Goal: Task Accomplishment & Management: Complete application form

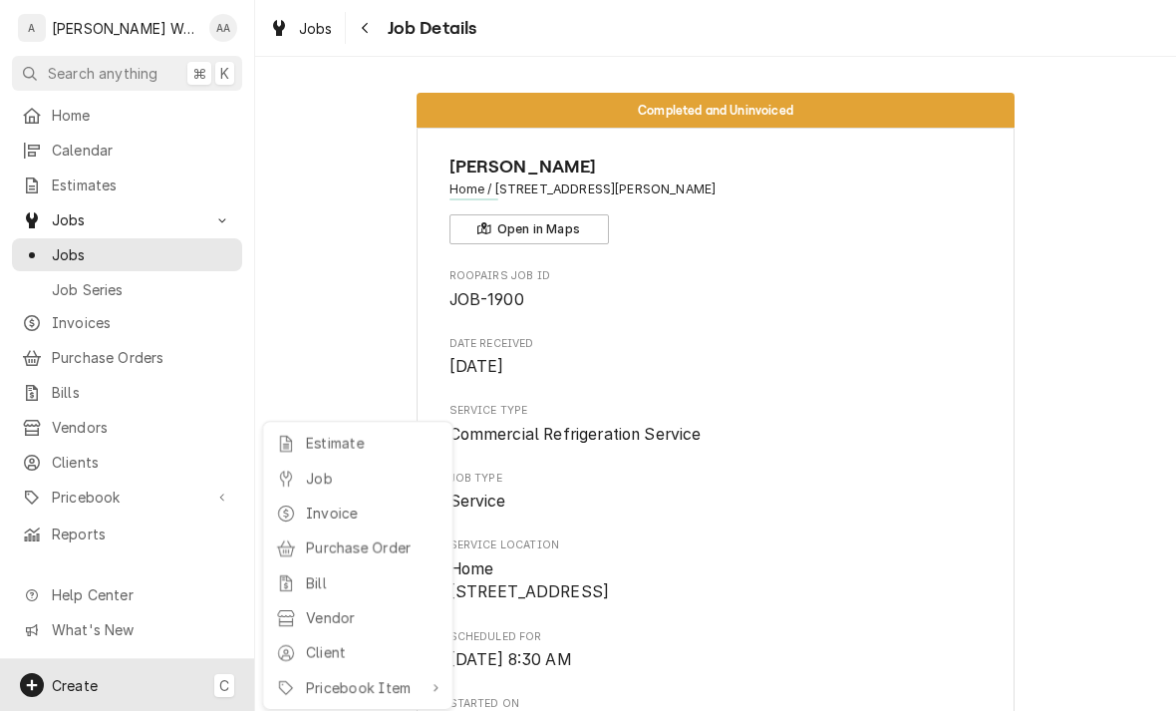
click at [301, 475] on div "Job" at bounding box center [357, 478] width 171 height 25
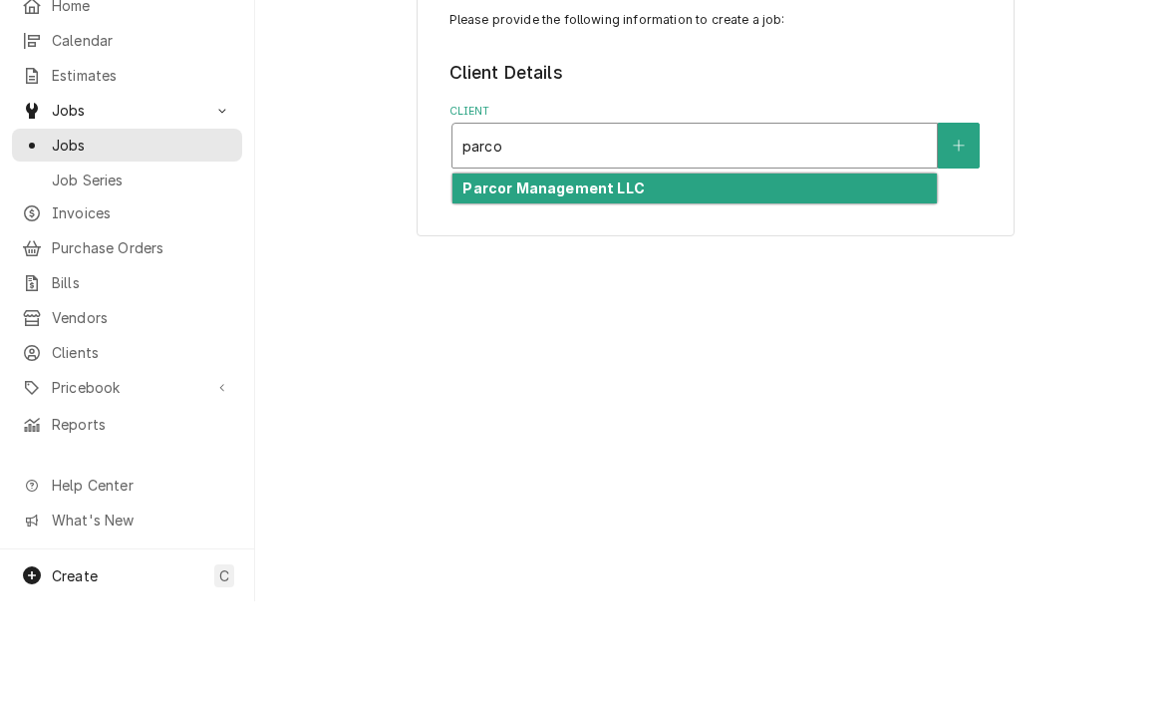
click at [490, 283] on div "Parcor Management LLC" at bounding box center [695, 298] width 485 height 31
type input "parco"
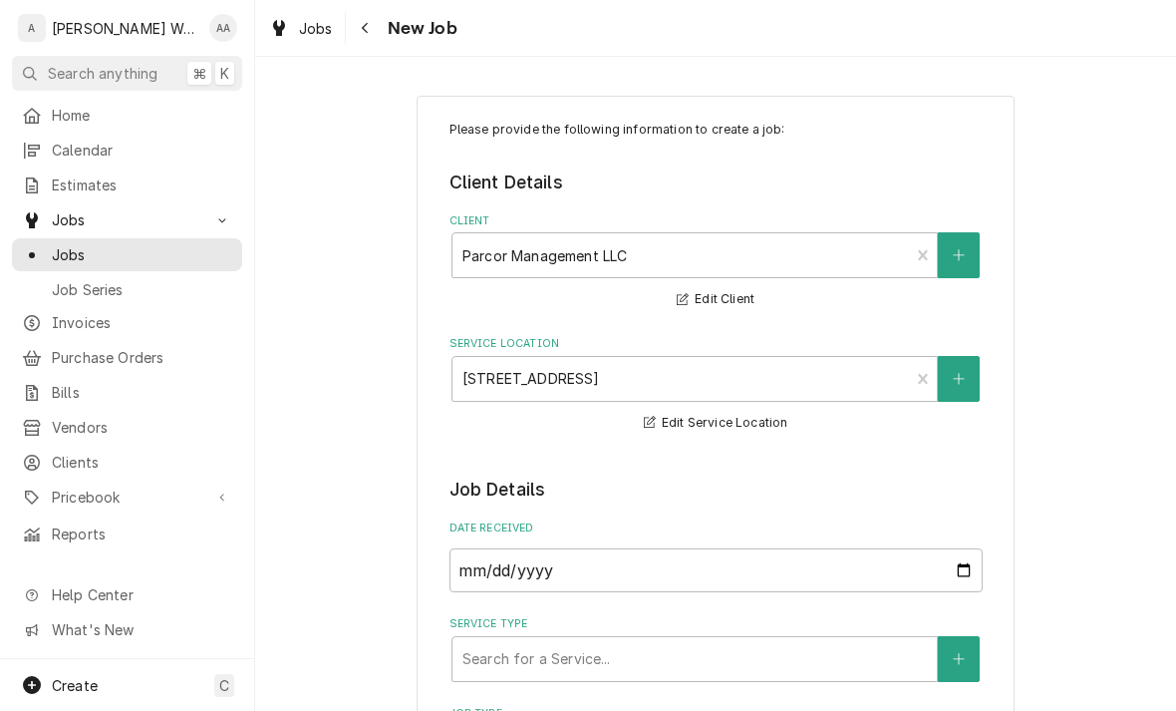
click at [954, 373] on icon "Create New Location" at bounding box center [959, 379] width 12 height 14
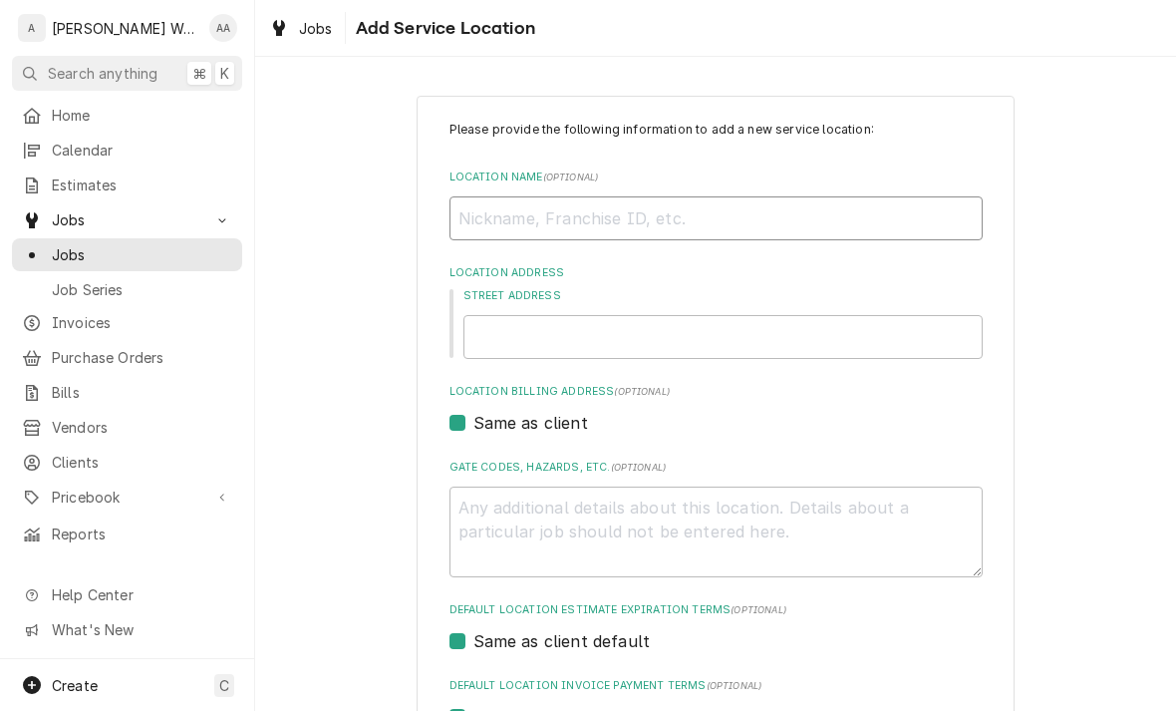
click at [493, 216] on input "Location Name ( optional )" at bounding box center [716, 218] width 533 height 44
type textarea "x"
type input "Qu"
type textarea "x"
type input "Qua"
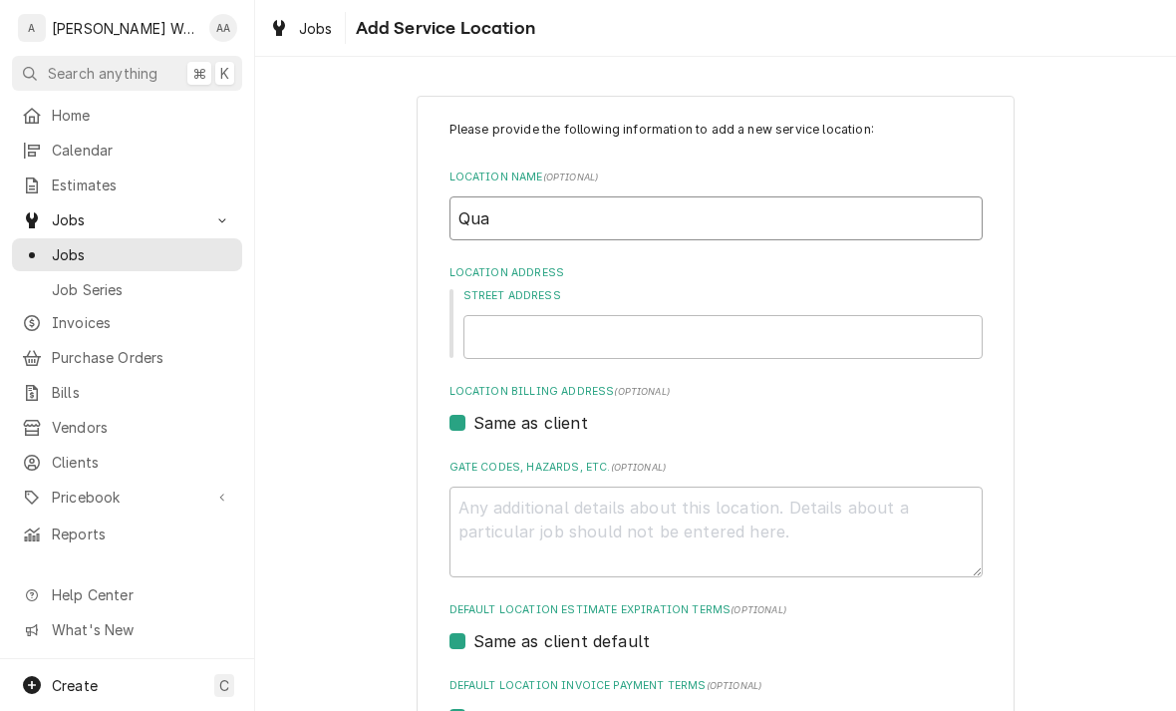
type textarea "x"
type input "Qual"
type textarea "x"
type input "Quali"
type textarea "x"
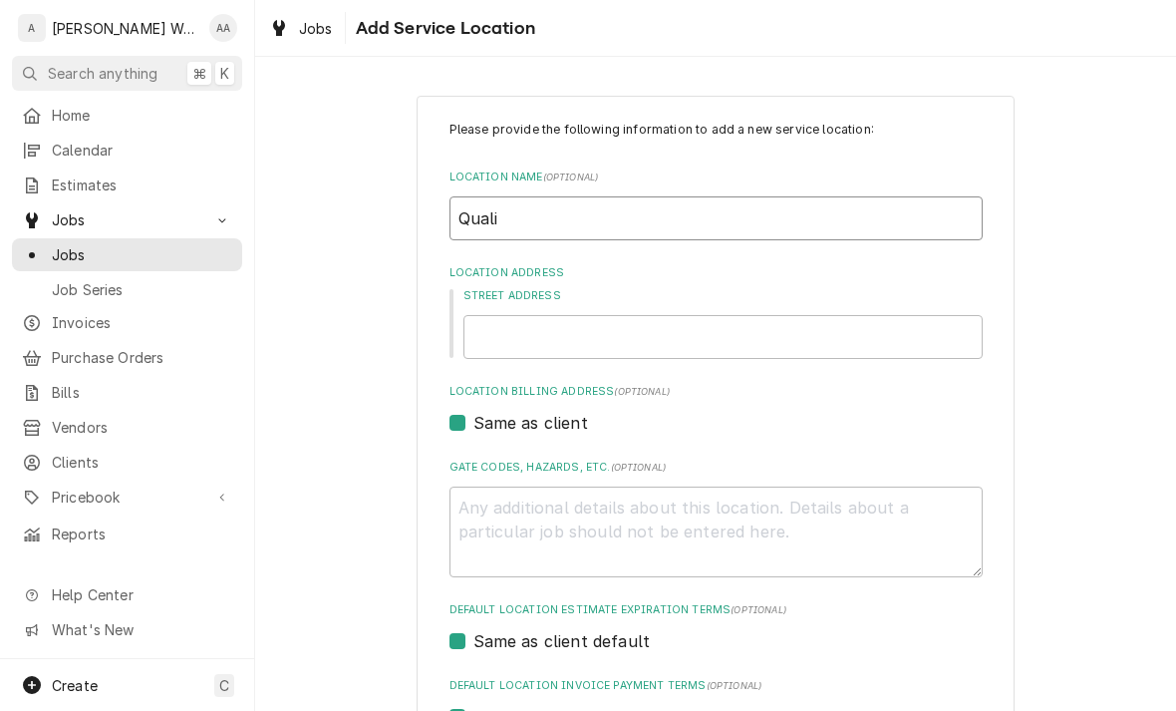
type input "Qualir"
type textarea "x"
type input "Quali"
type textarea "x"
type input "Qualit"
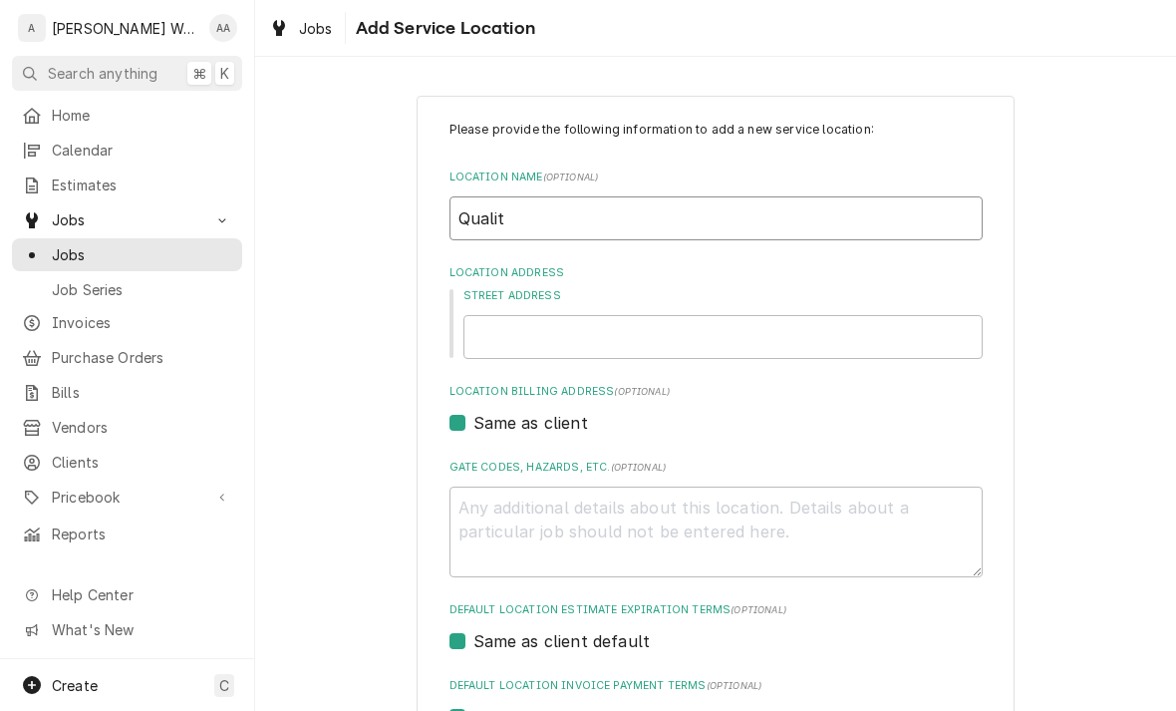
type textarea "x"
type input "Quality"
type textarea "x"
type input "Quality"
type textarea "x"
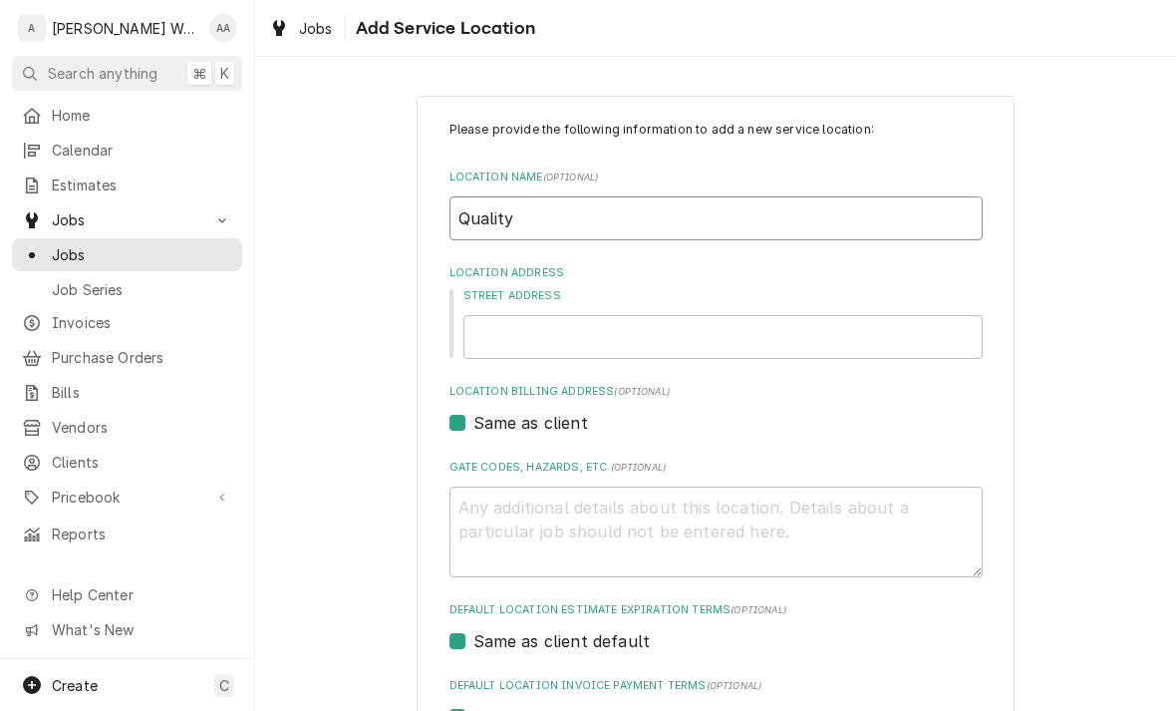
type input "Quality S"
type textarea "x"
type input "Quality Si"
type textarea "x"
type input "Quality Sig"
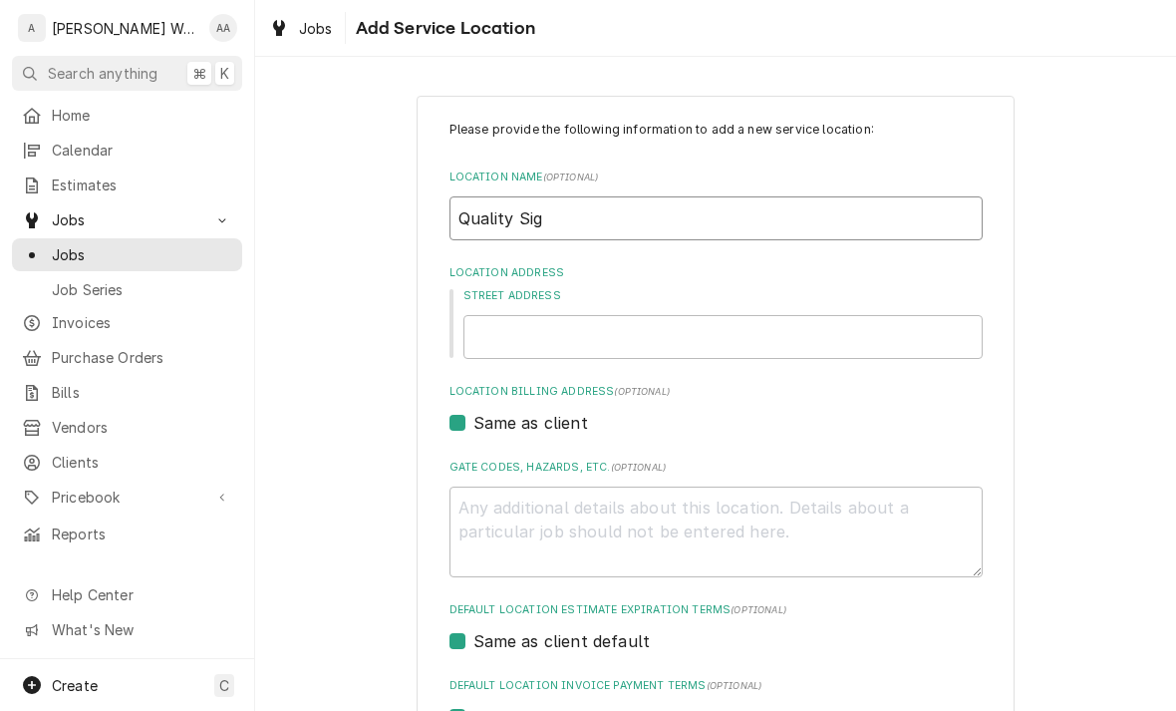
type textarea "x"
type input "Quality Sign"
type textarea "x"
type input "Quality Signs"
type textarea "x"
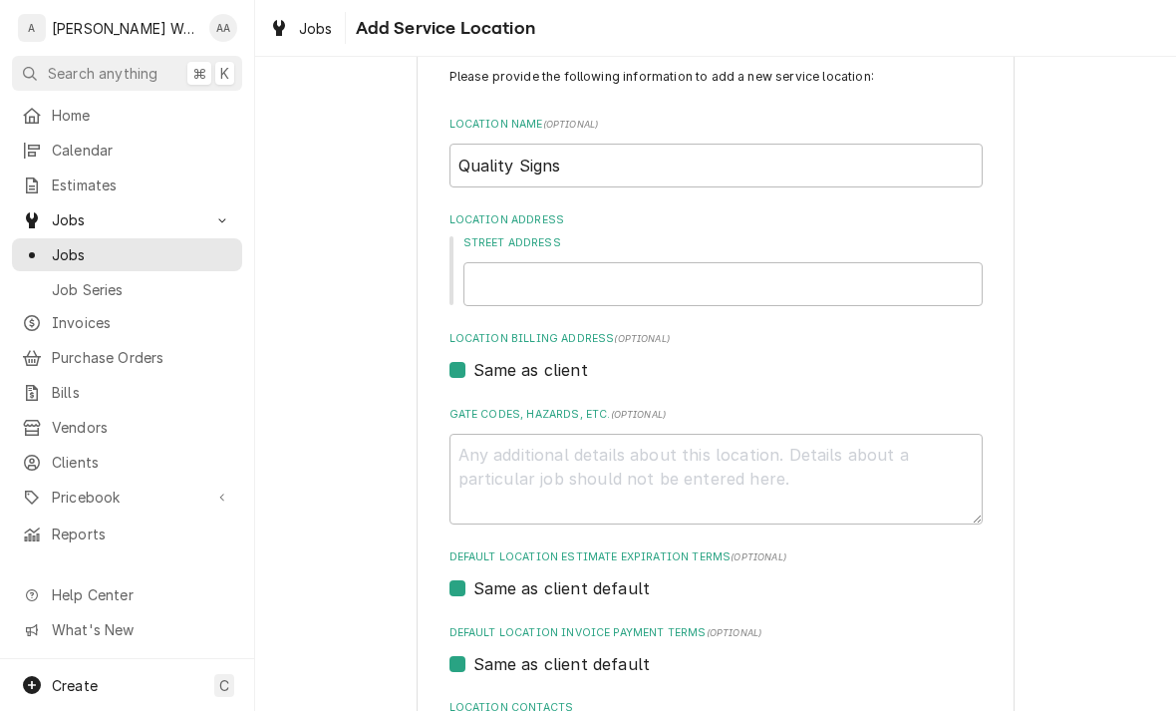
scroll to position [65, 0]
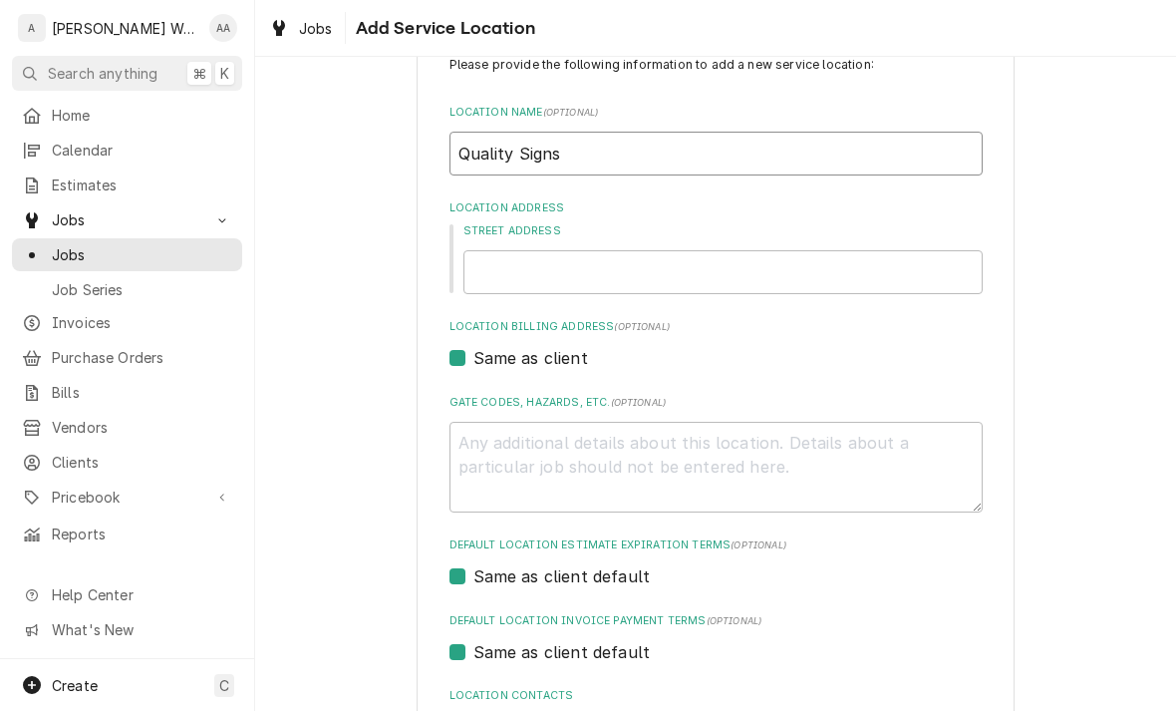
type input "Quality Signs"
click at [529, 280] on input "Street Address" at bounding box center [723, 272] width 519 height 44
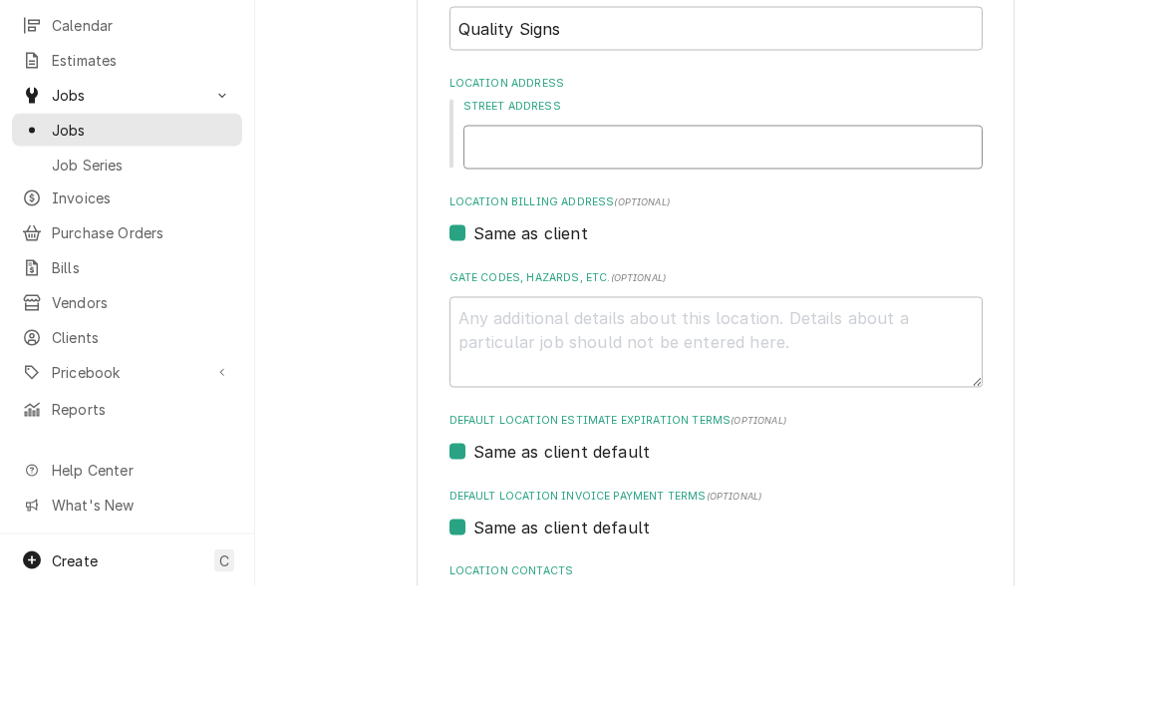
type input "2"
type textarea "x"
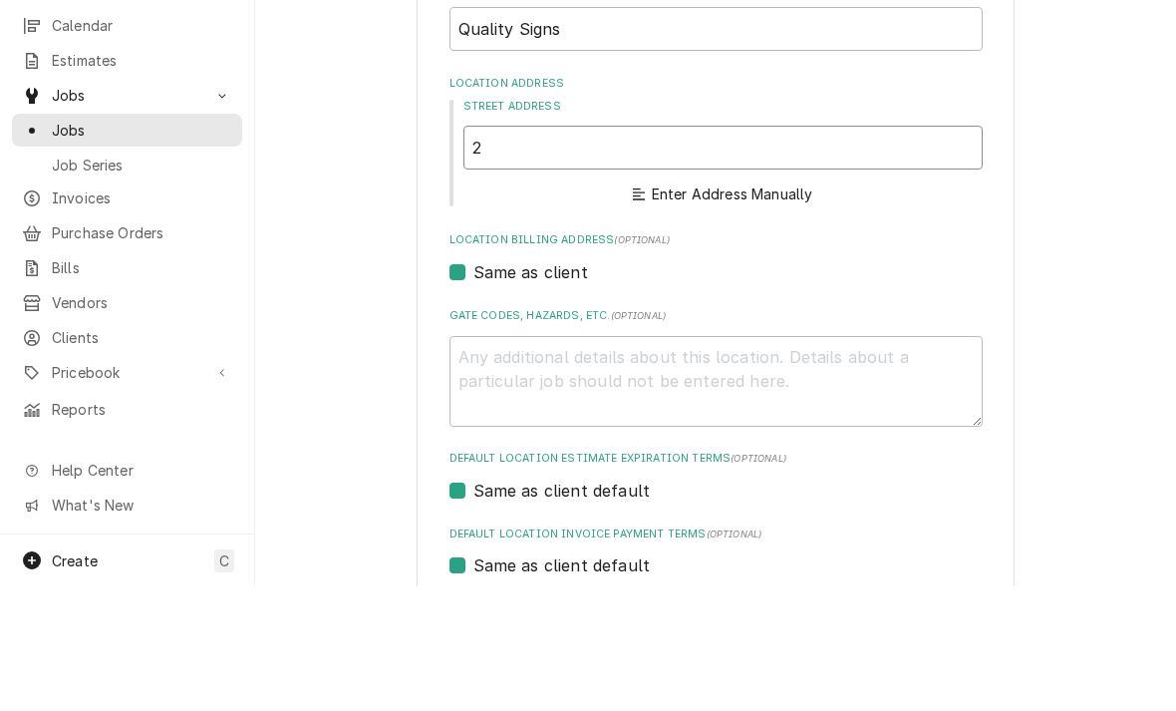
type input "21"
type textarea "x"
type input "213"
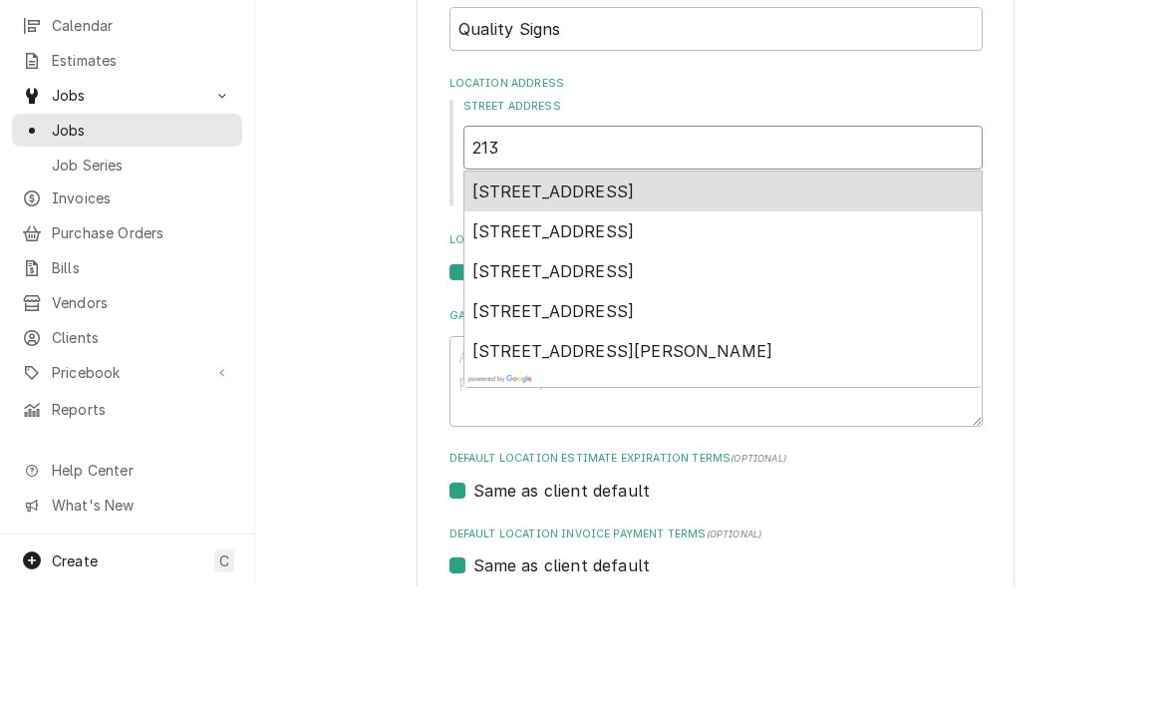
type textarea "x"
type input "213"
type textarea "x"
type input "213 s"
type textarea "x"
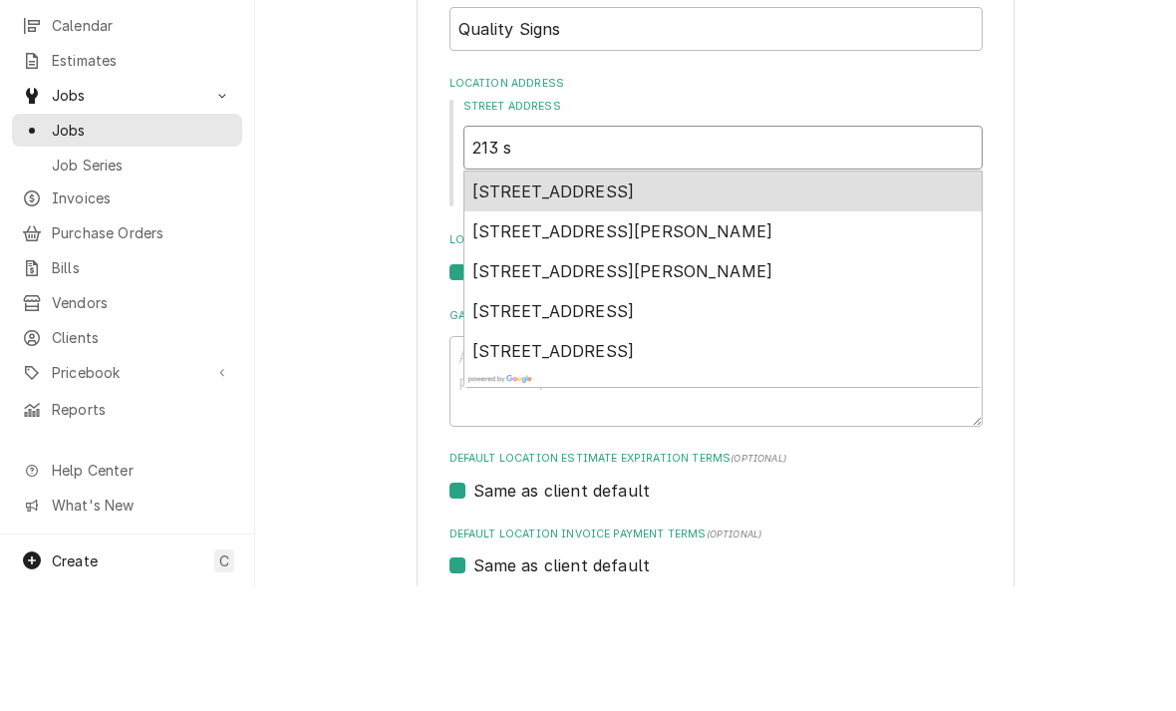
type input "213 s"
type textarea "x"
type input "213 s 3"
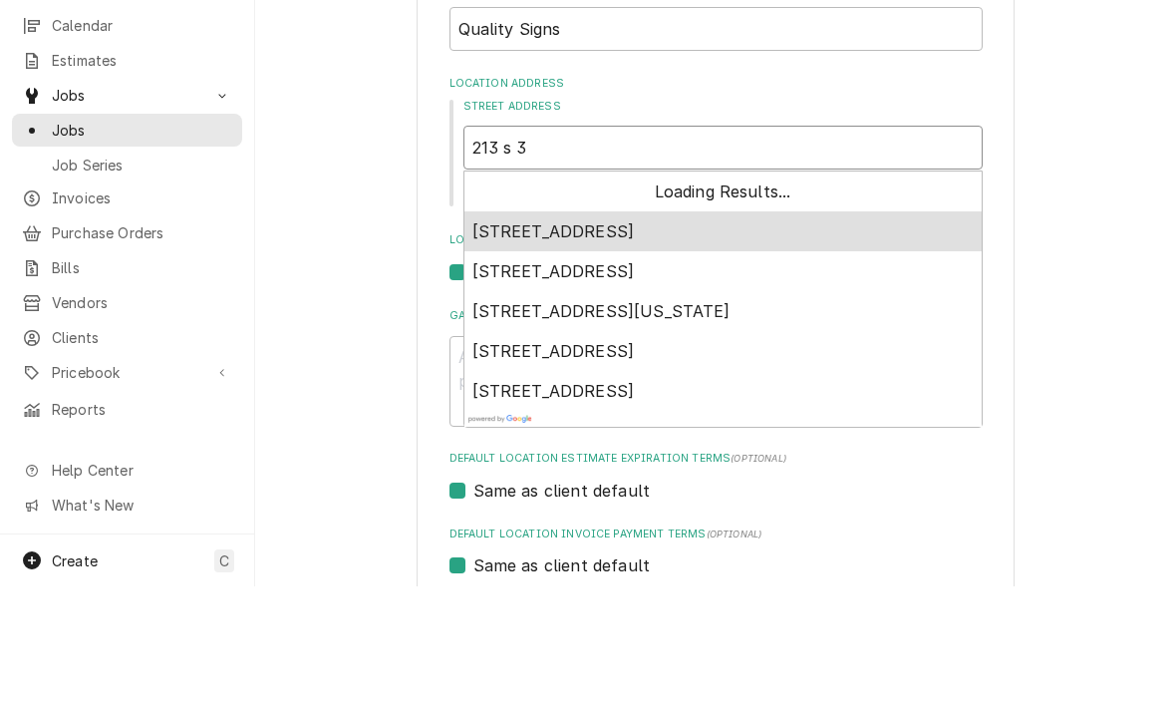
type textarea "x"
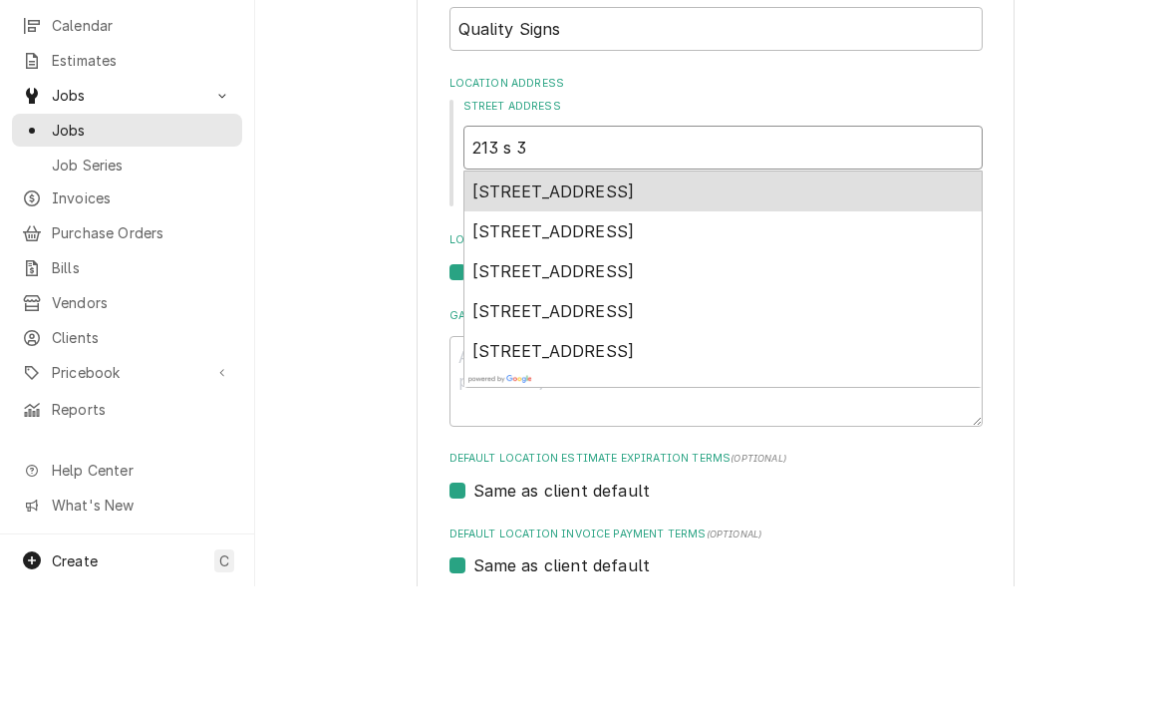
type input "213 s 3r"
type textarea "x"
type input "213 s 3rd"
type textarea "x"
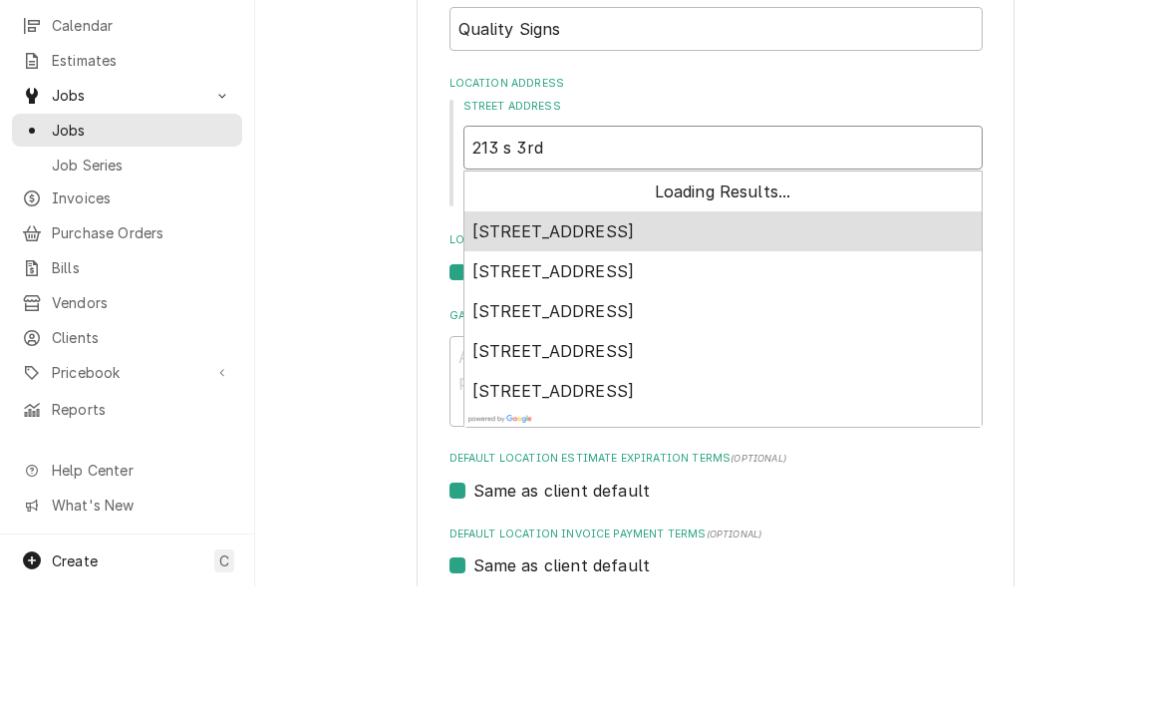
type input "213 s 3rd"
type textarea "x"
type input "213 s 3rd s"
type textarea "x"
type input "213 s 3rd st"
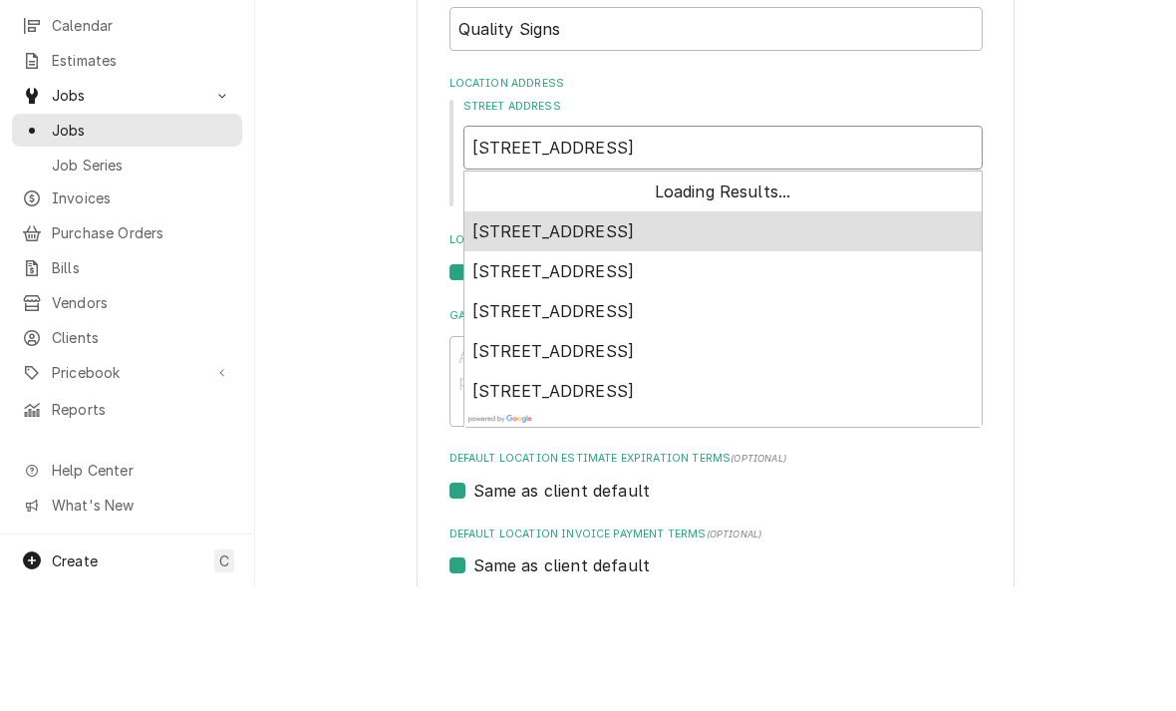
scroll to position [85, 0]
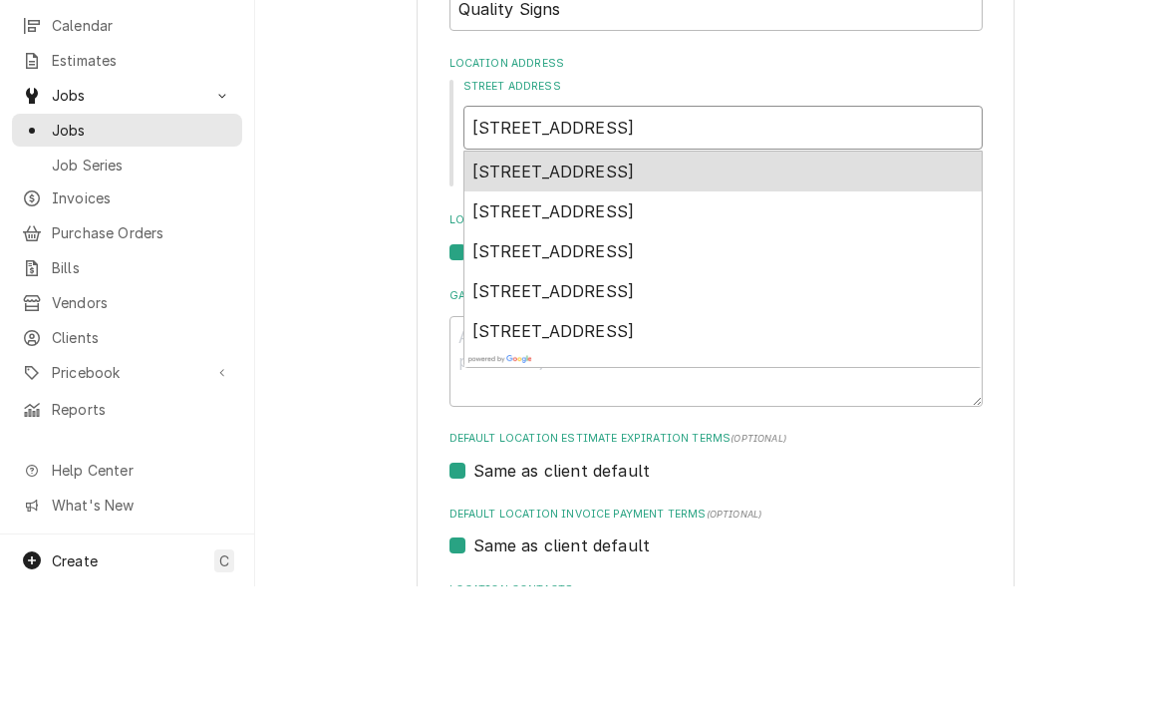
click at [499, 286] on span "213 S 3rd St, Plattsmouth, NE, USA" at bounding box center [554, 296] width 163 height 20
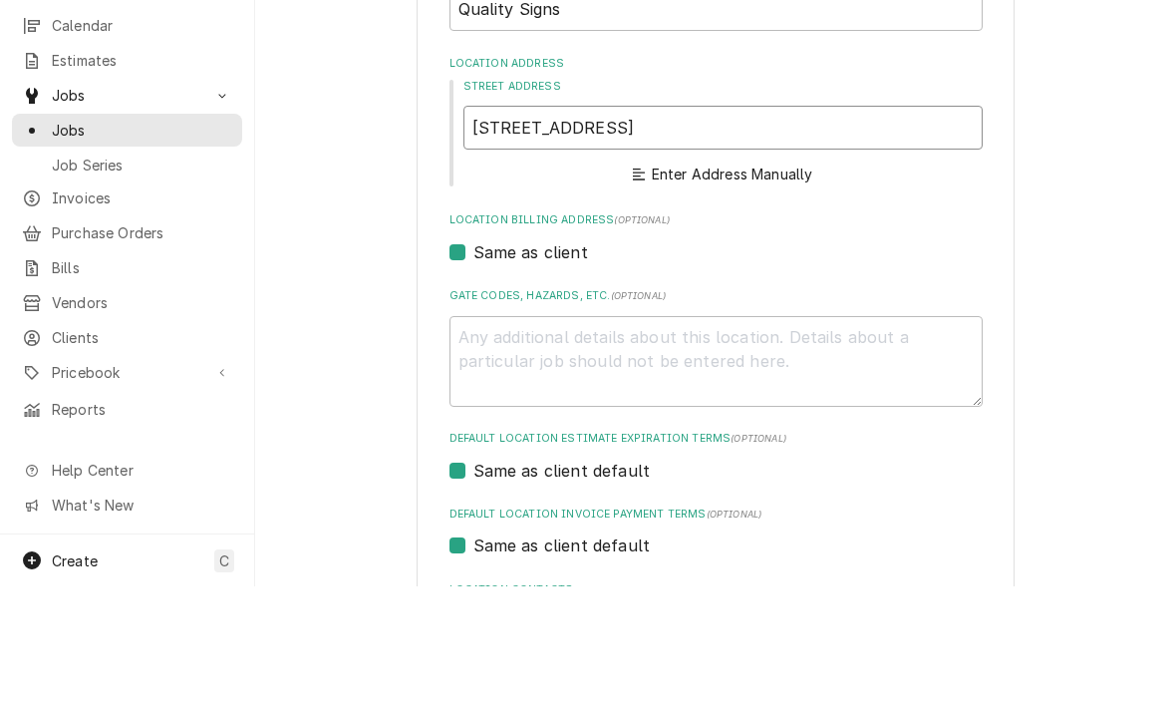
type textarea "x"
type input "213 S 3rd St"
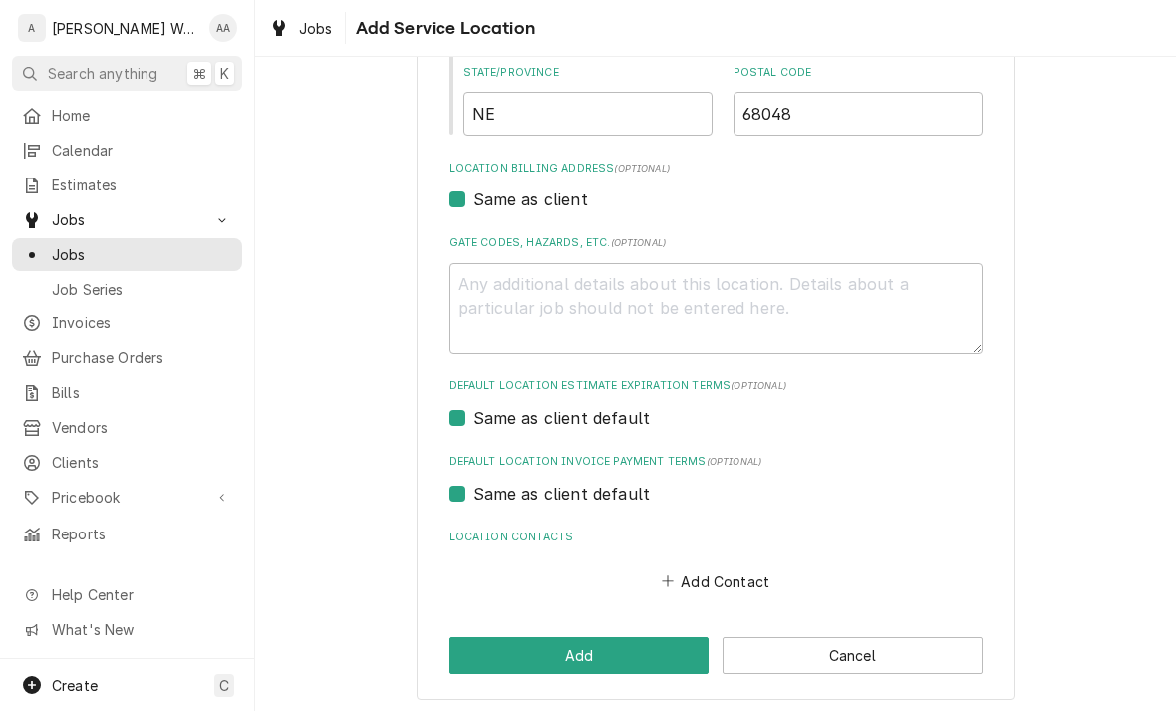
scroll to position [509, 0]
click at [619, 656] on button "Add" at bounding box center [580, 656] width 260 height 37
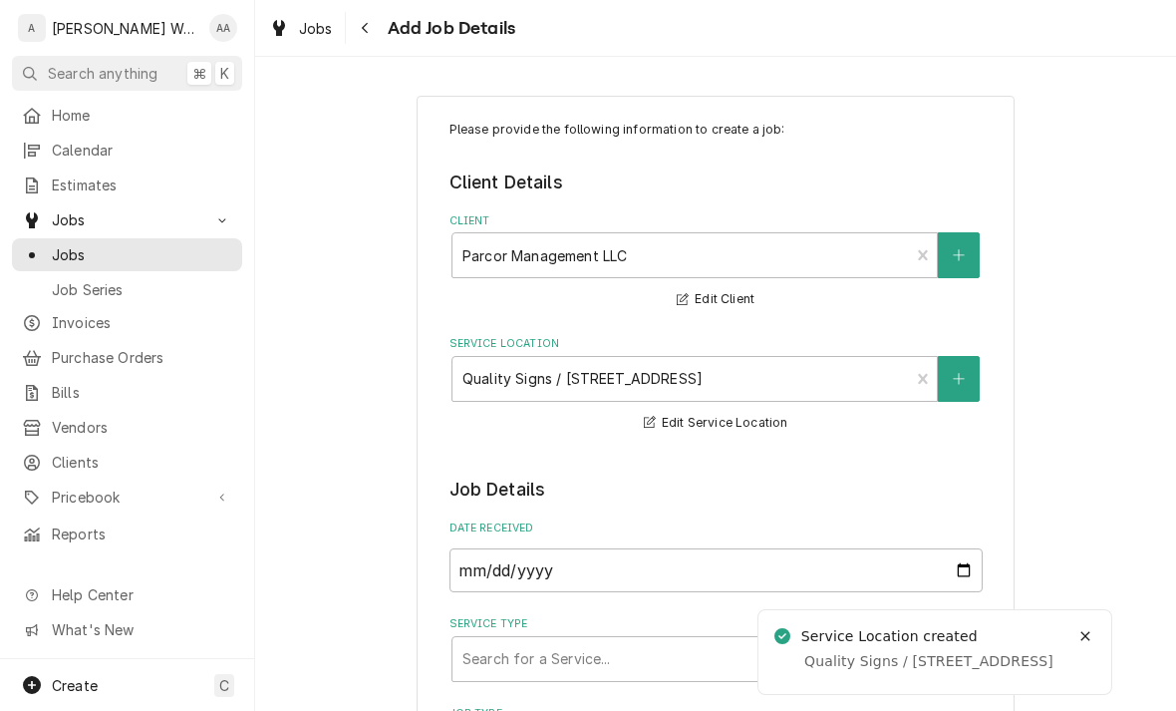
type textarea "x"
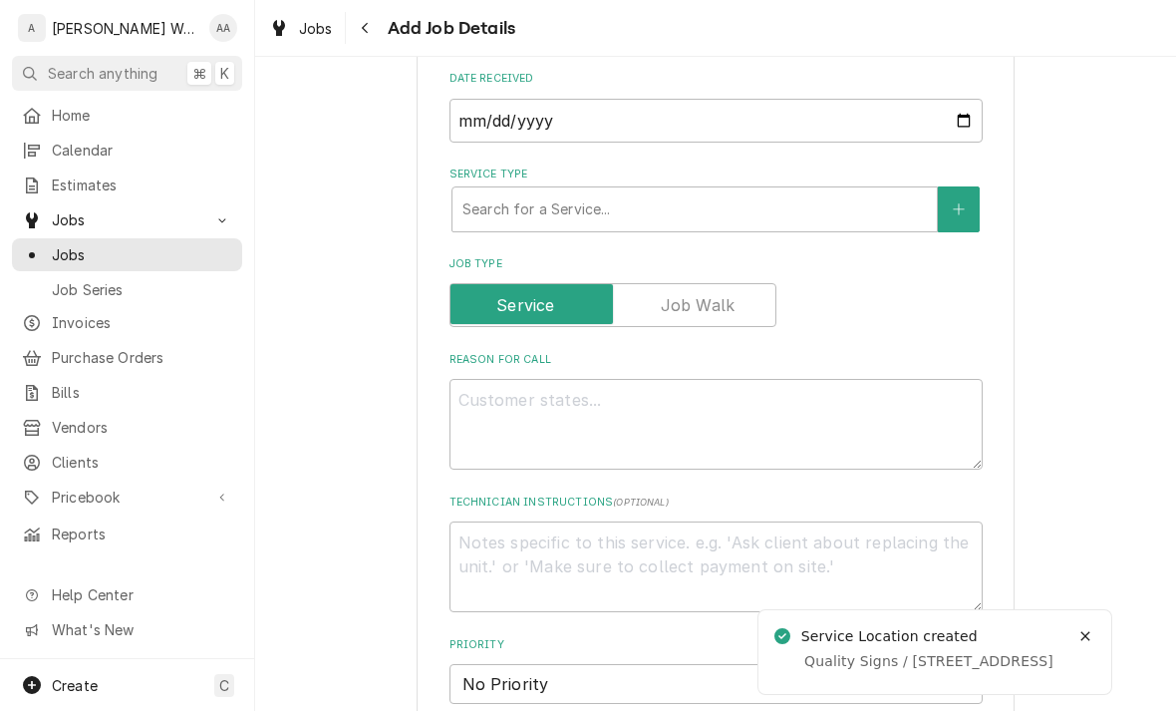
scroll to position [450, 0]
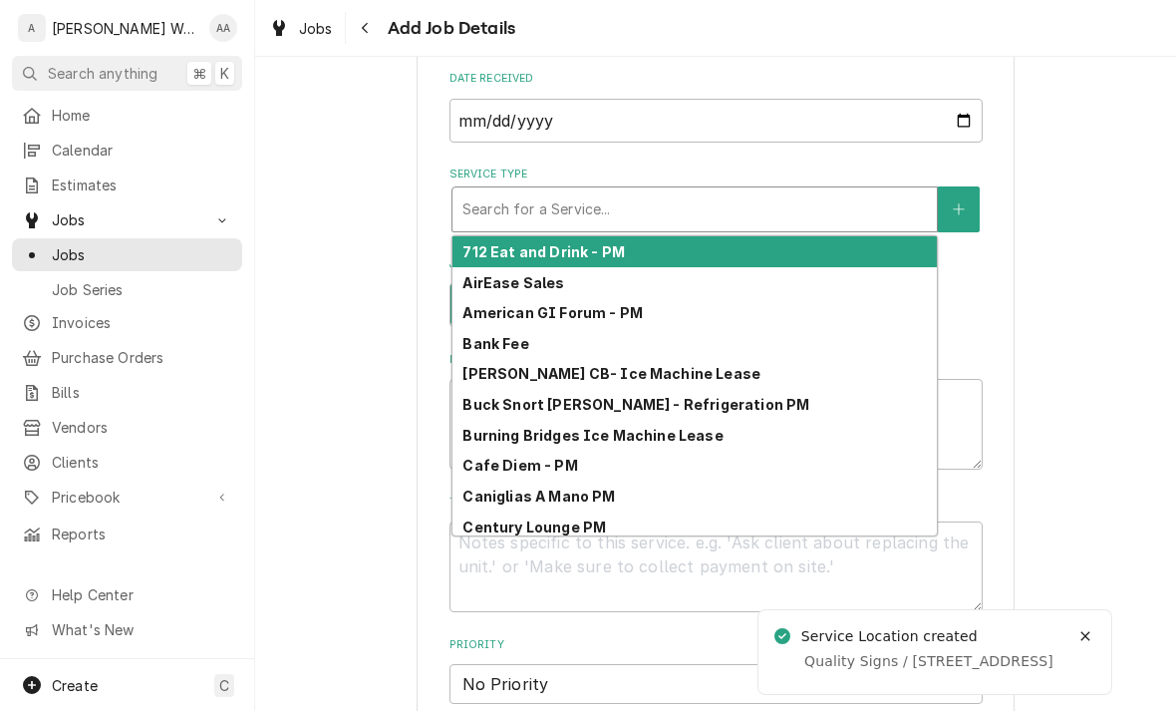
type input "r"
type textarea "x"
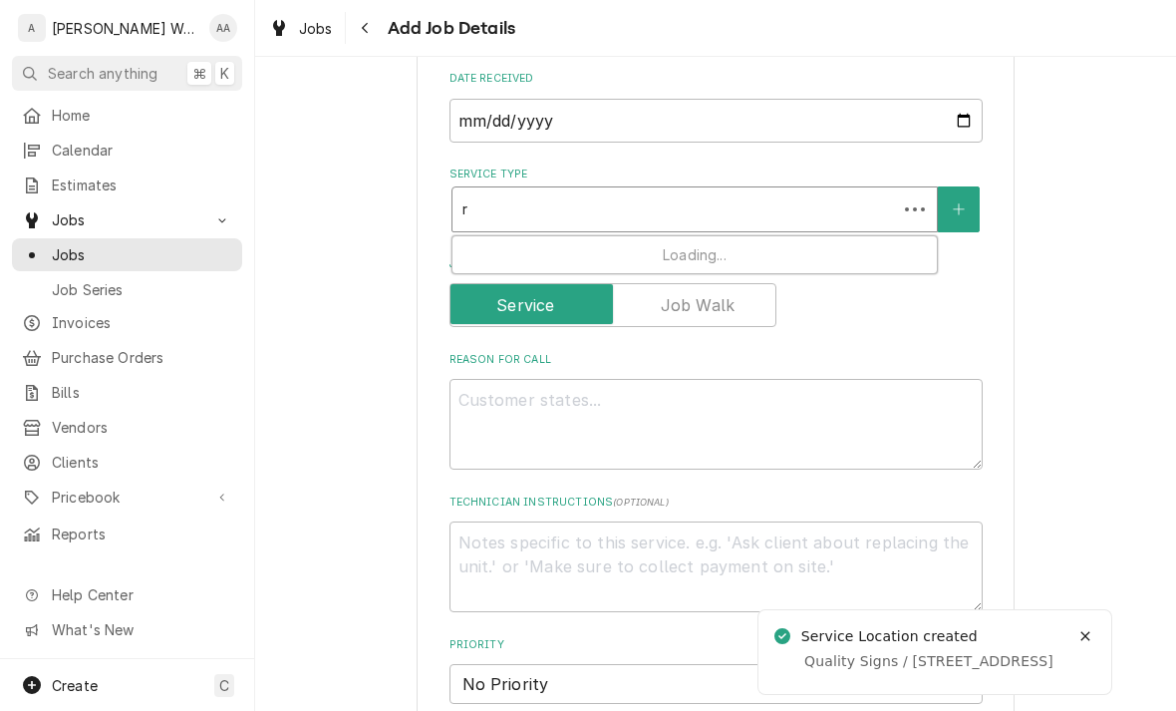
type input "re"
type textarea "x"
type input "res"
type textarea "x"
type input "resi"
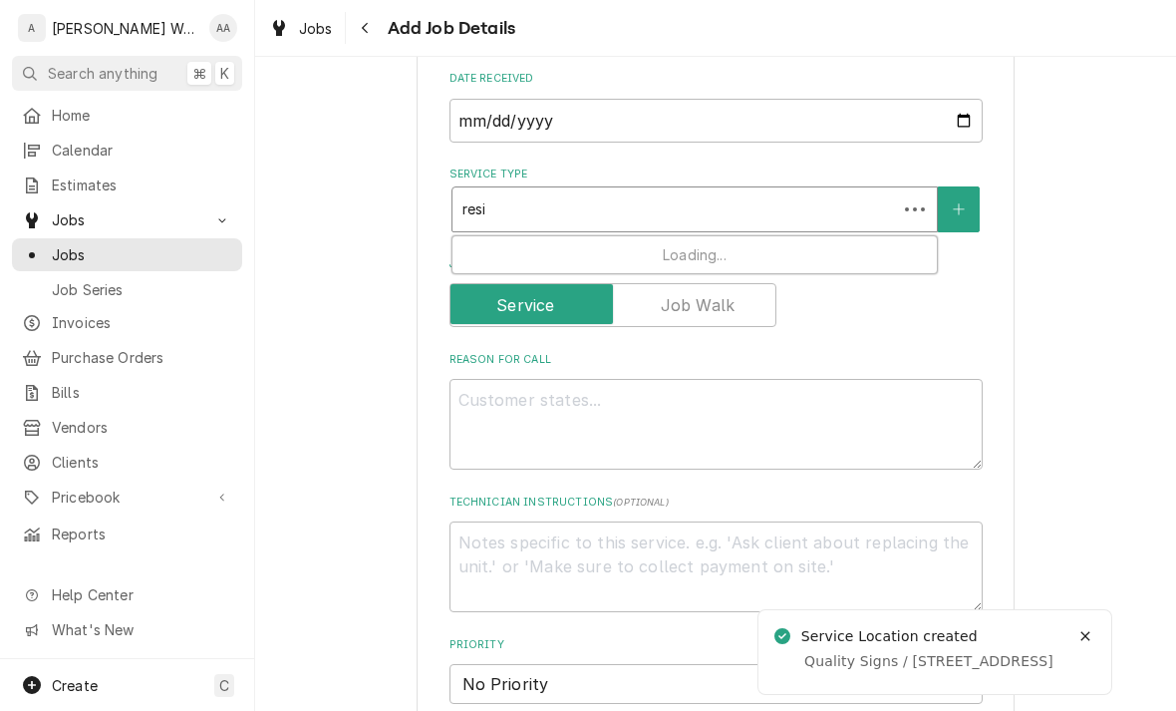
type textarea "x"
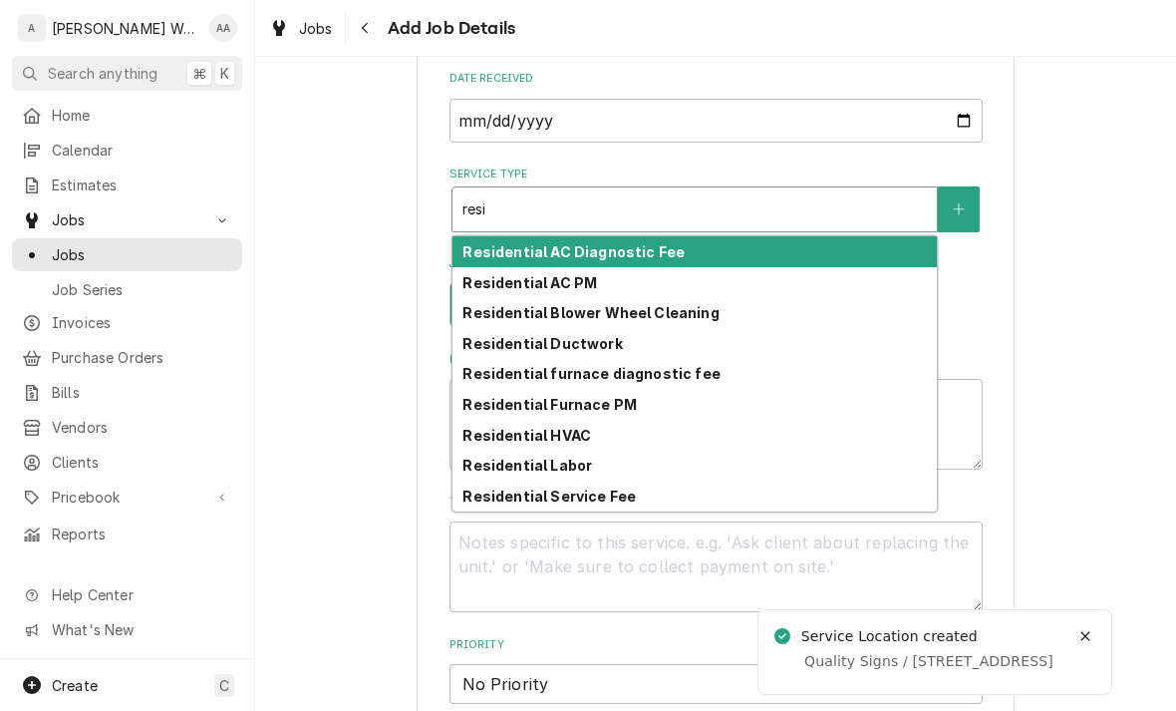
type input "resi"
type textarea "x"
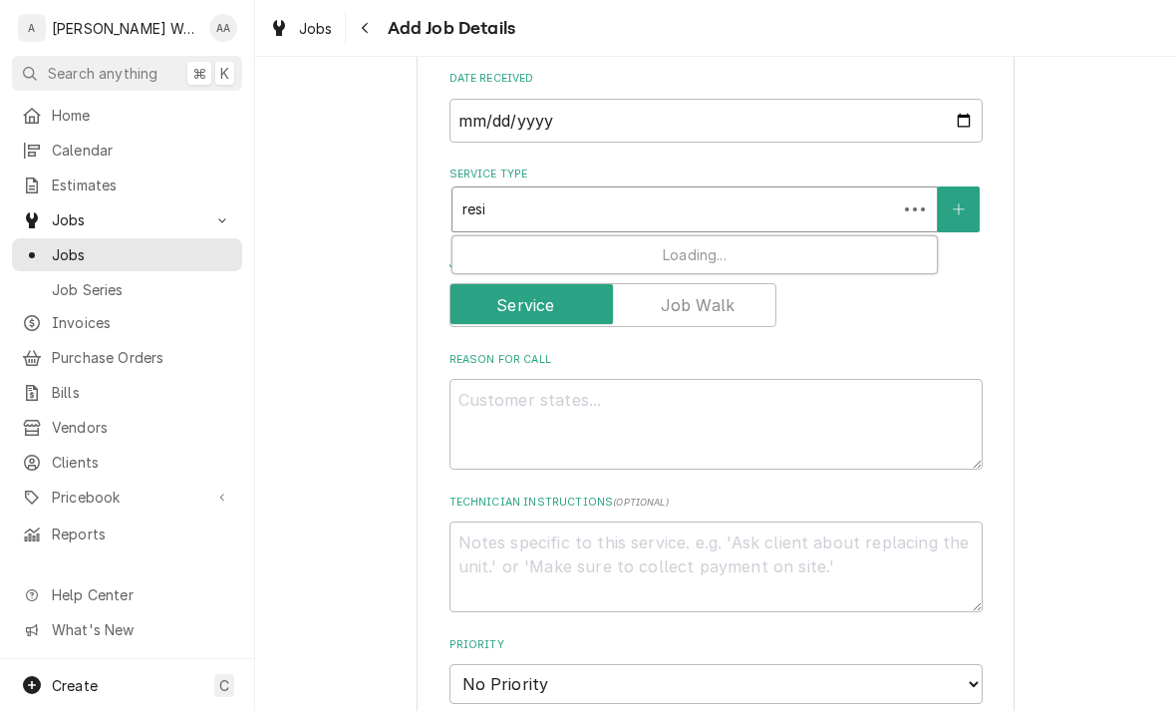
type input "resi f"
type textarea "x"
type input "resi fu"
type textarea "x"
type input "resi fur"
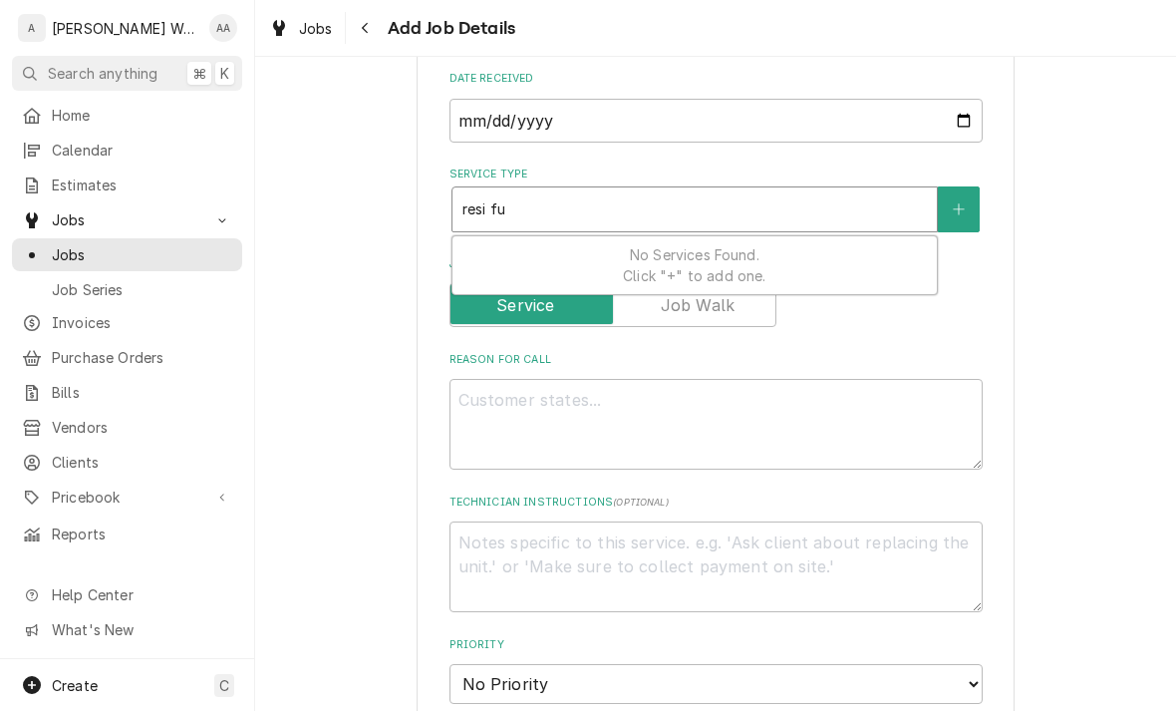
type textarea "x"
type input "resi furn"
type textarea "x"
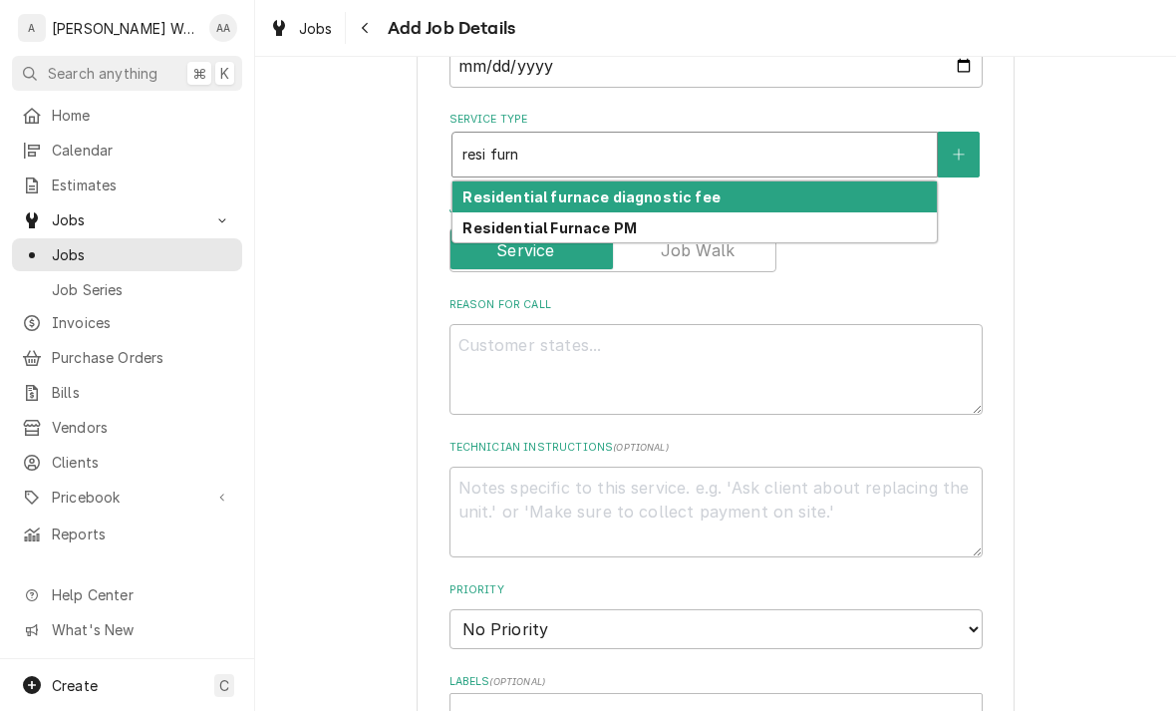
scroll to position [512, 0]
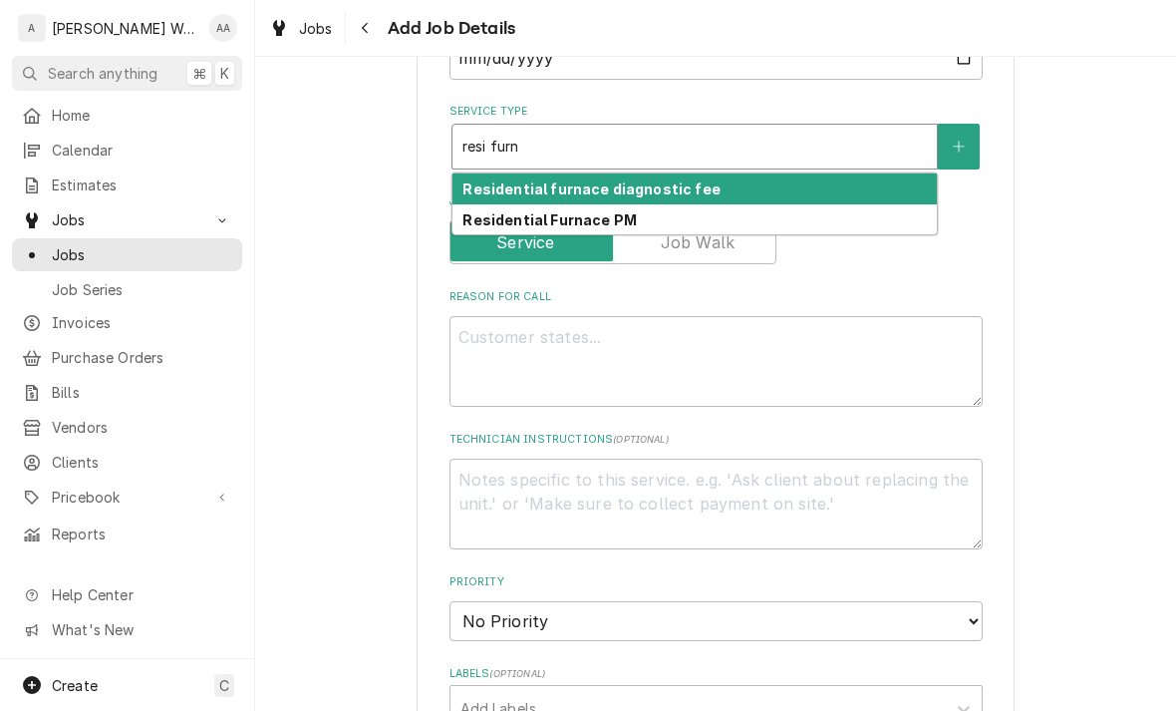
click at [485, 191] on strong "Residential furnace diagnostic fee" at bounding box center [591, 188] width 257 height 17
type input "resi furn"
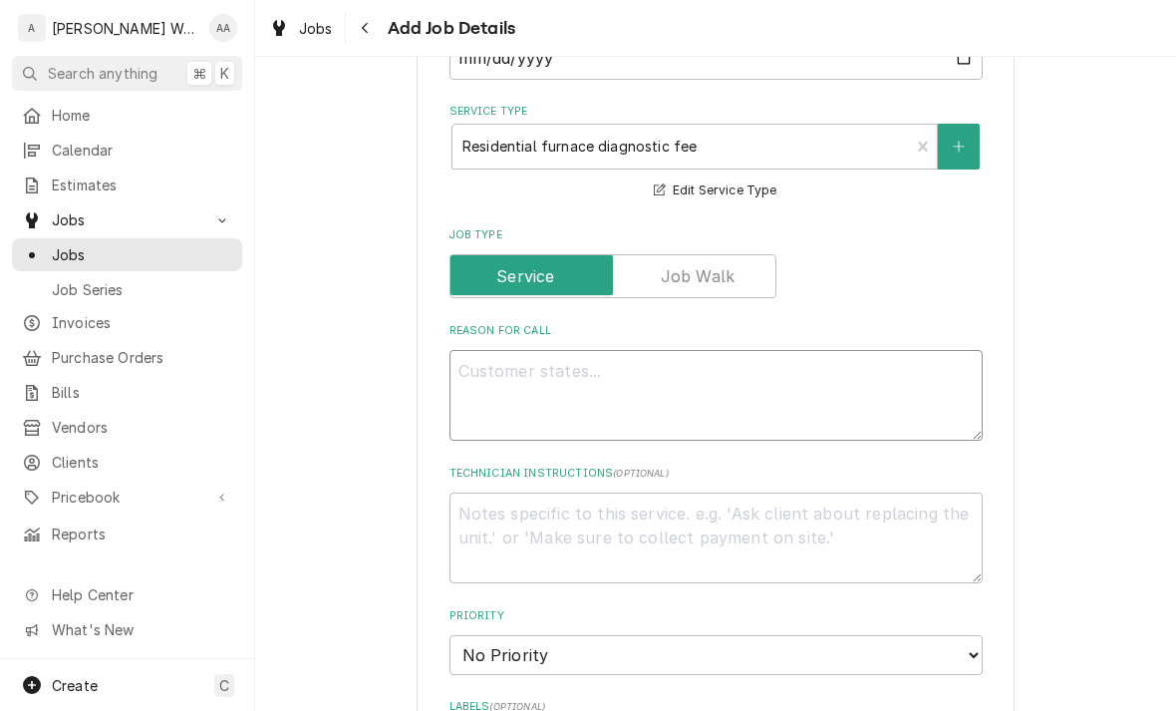
click at [503, 417] on textarea "Reason For Call" at bounding box center [716, 395] width 533 height 91
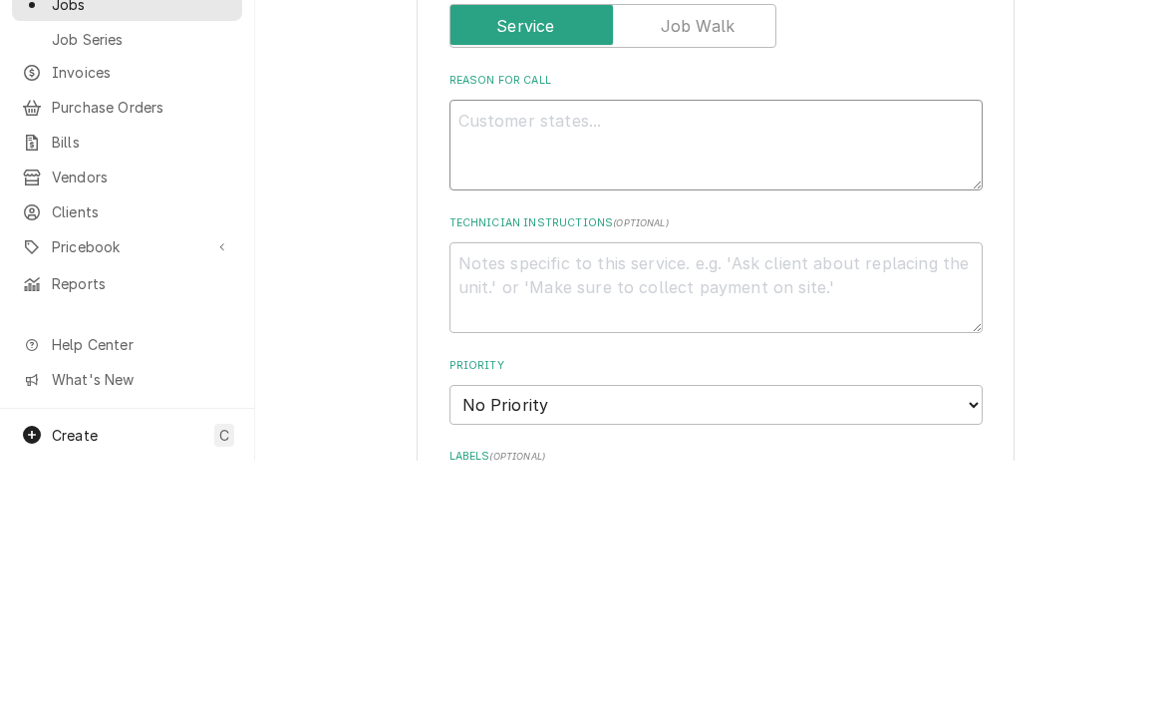
type textarea "x"
type textarea "Fu"
type textarea "x"
type textarea "Fur"
type textarea "x"
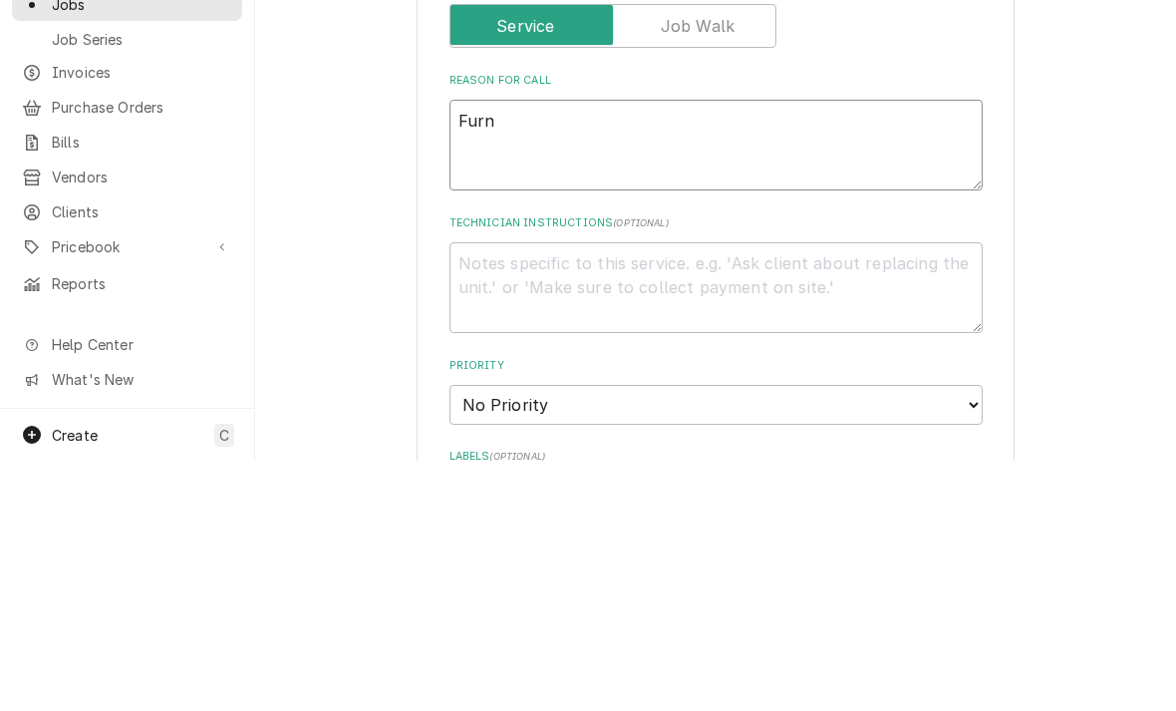
type textarea "Furna"
type textarea "x"
type textarea "Furnac"
type textarea "x"
type textarea "Furnace"
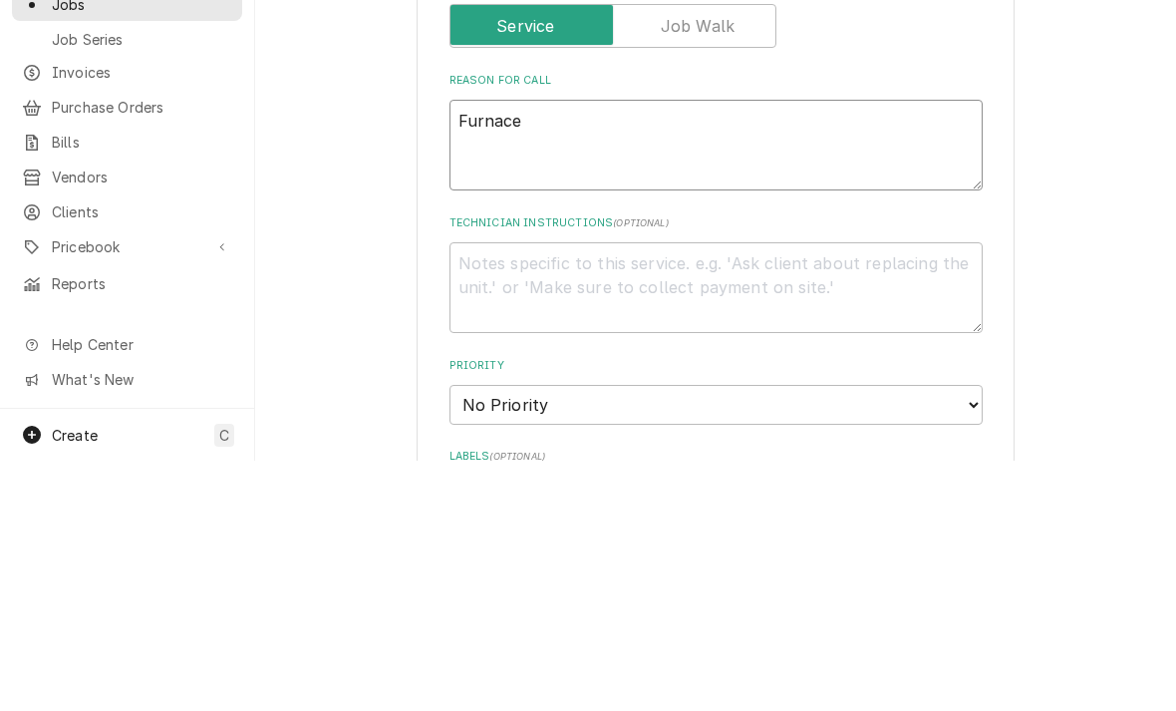
type textarea "x"
type textarea "Furnace"
type textarea "x"
type textarea "Furnace i"
type textarea "x"
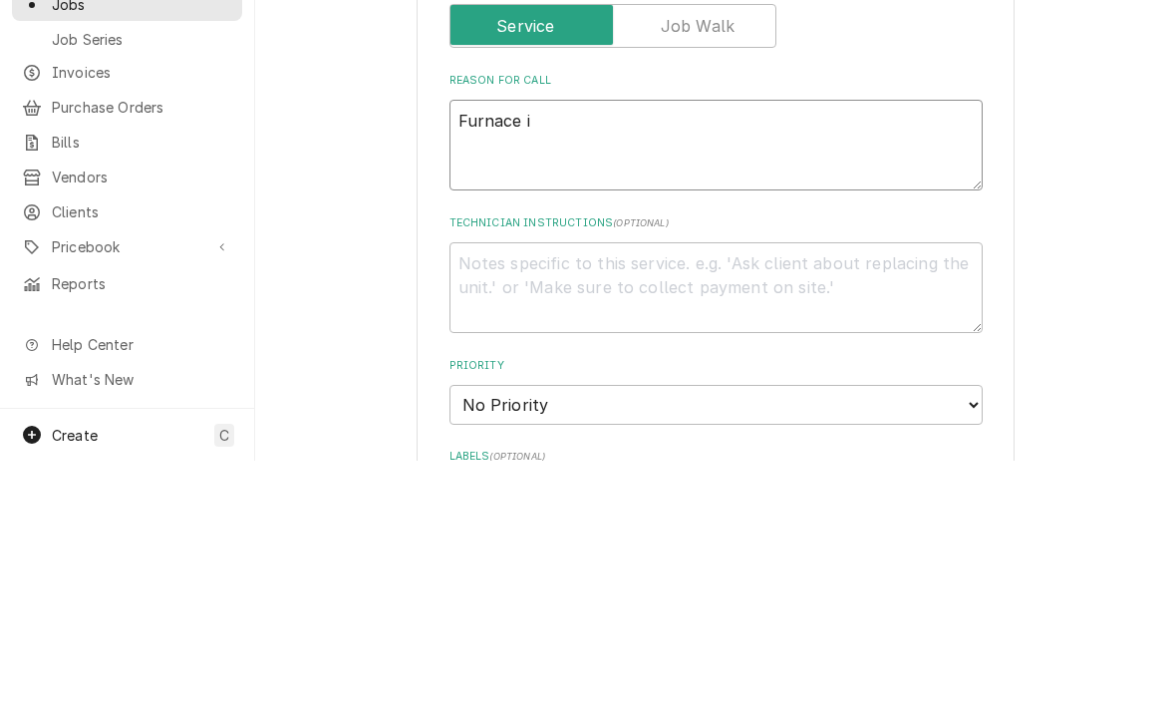
type textarea "Furnace is"
type textarea "x"
type textarea "Furnace is"
type textarea "x"
type textarea "Furnace is n"
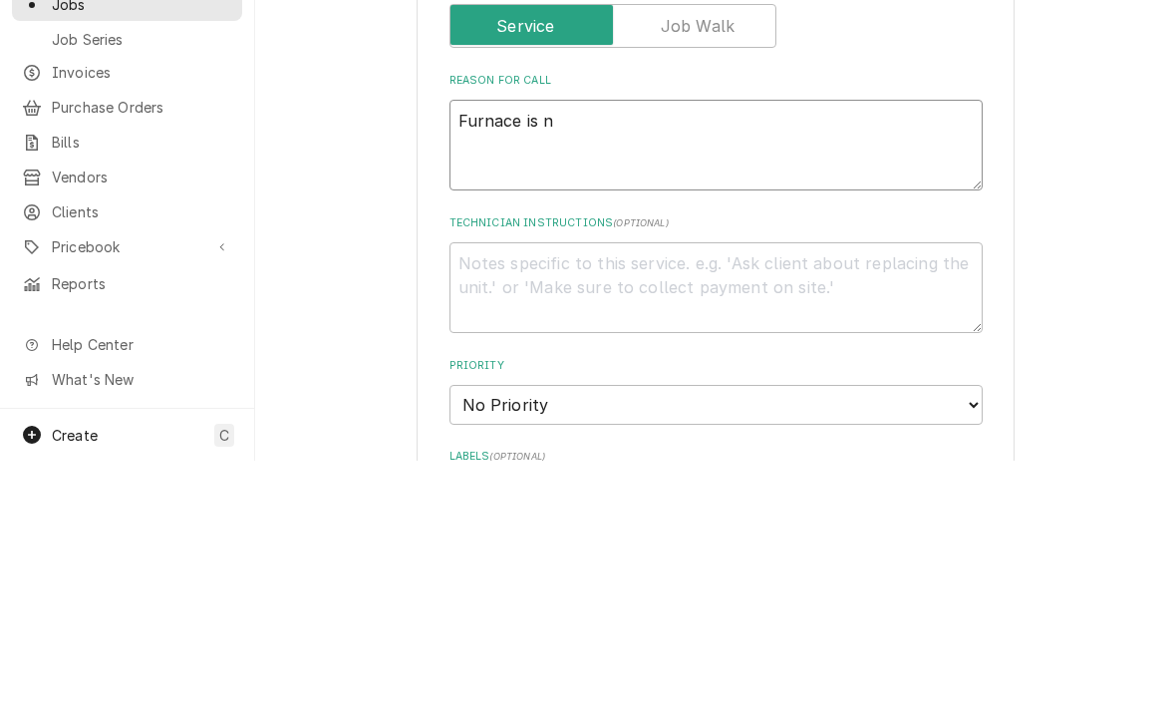
type textarea "x"
type textarea "Furnace is no"
type textarea "x"
type textarea "Furnace is not"
type textarea "x"
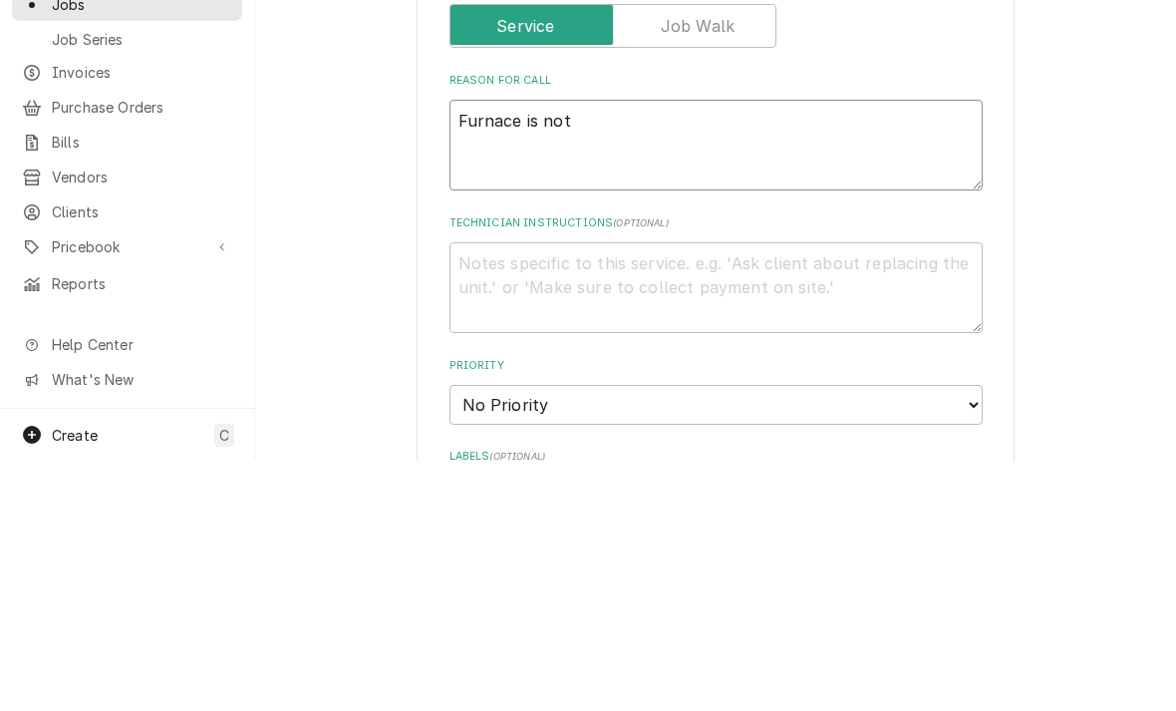
type textarea "Furnace is not w"
type textarea "x"
type textarea "Furnace is not wo"
type textarea "x"
type textarea "Furnace is not wor"
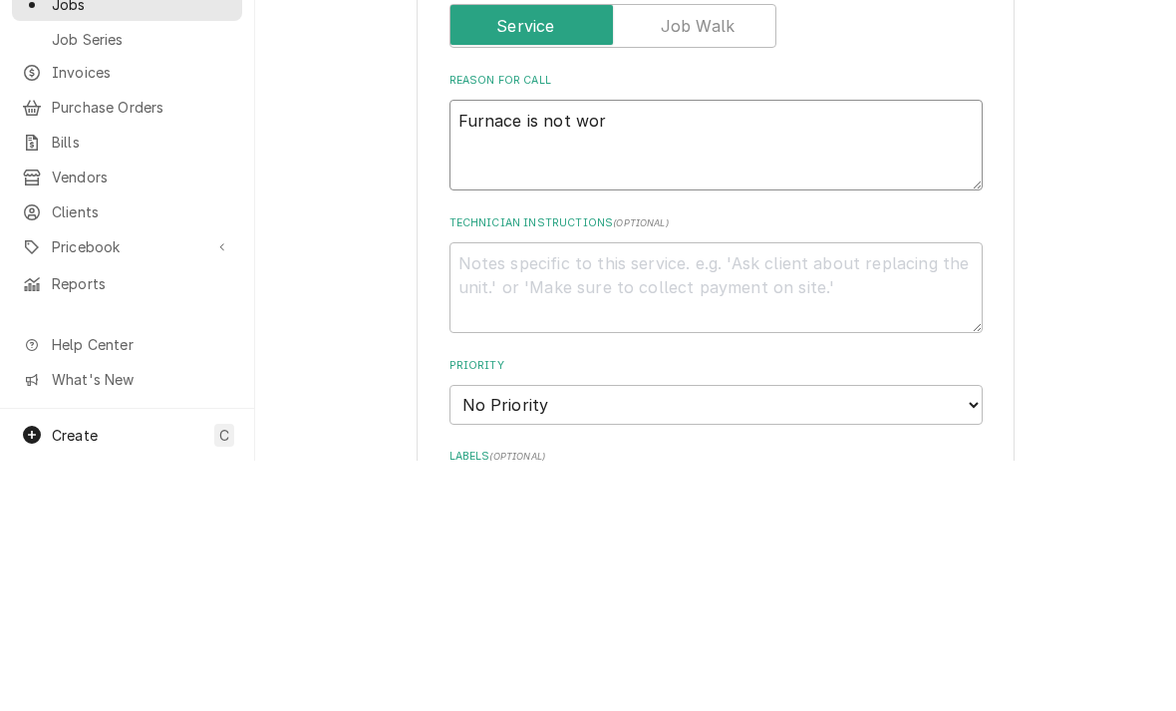
type textarea "x"
type textarea "Furnace is not work"
type textarea "x"
type textarea "Furnace is not worki"
type textarea "x"
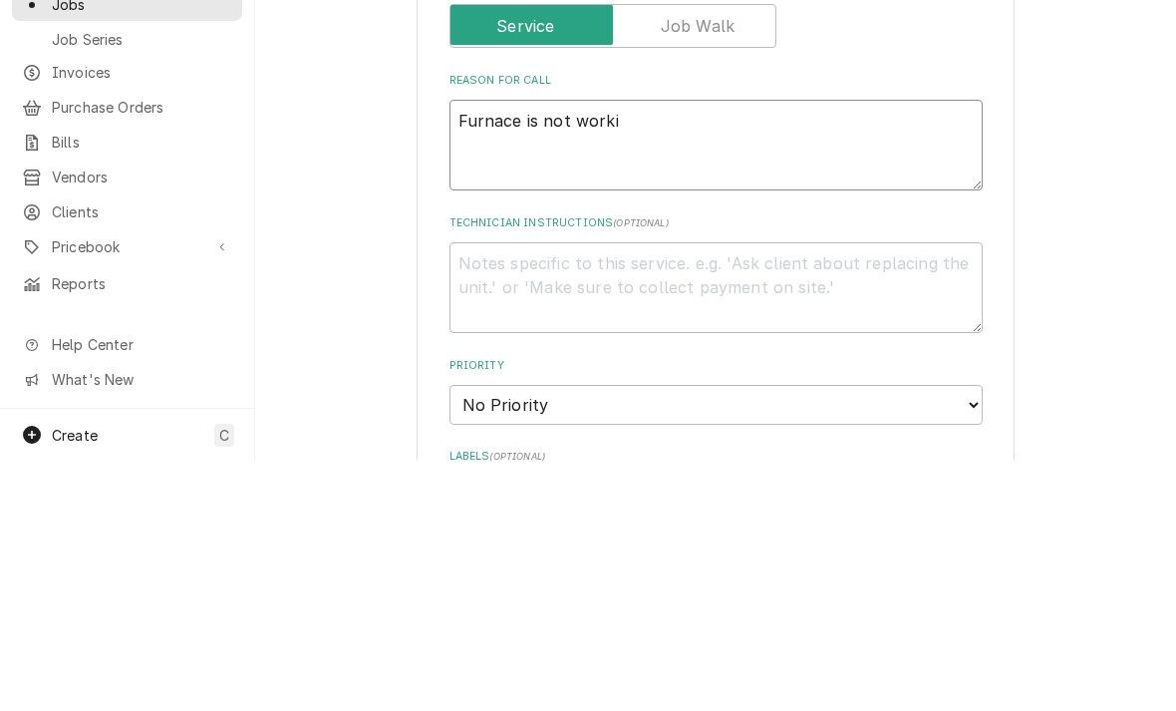
type textarea "Furnace is not workin"
type textarea "x"
type textarea "Furnace is not working"
type textarea "x"
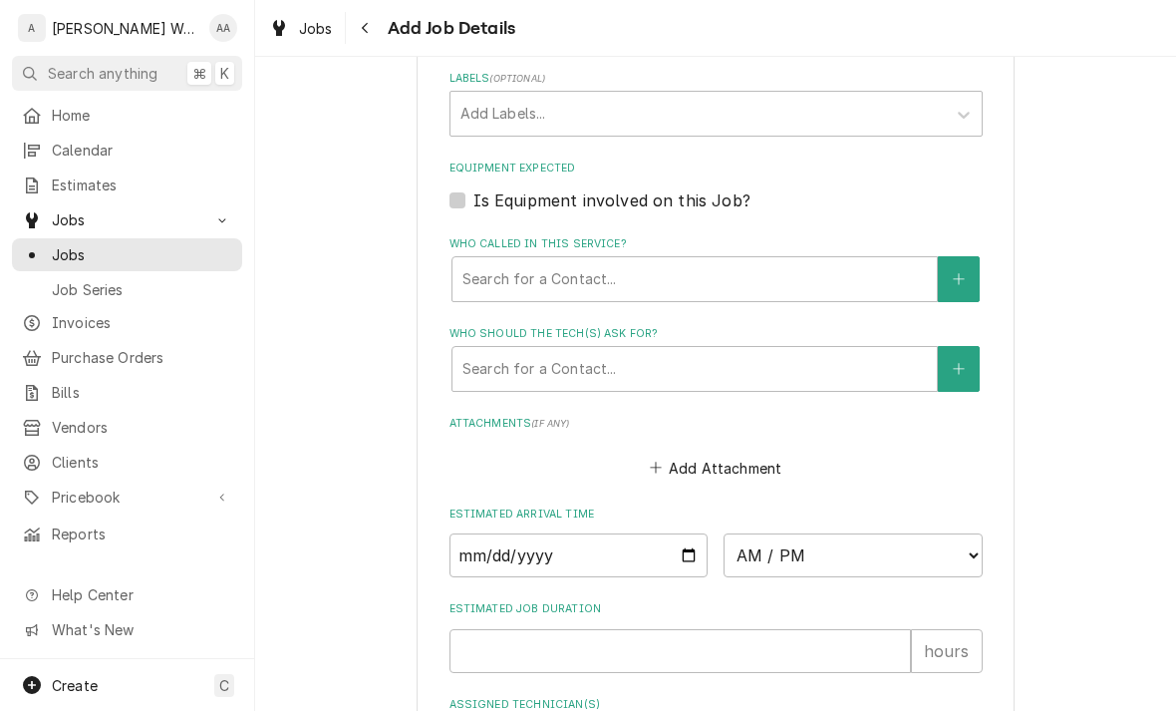
scroll to position [1251, 0]
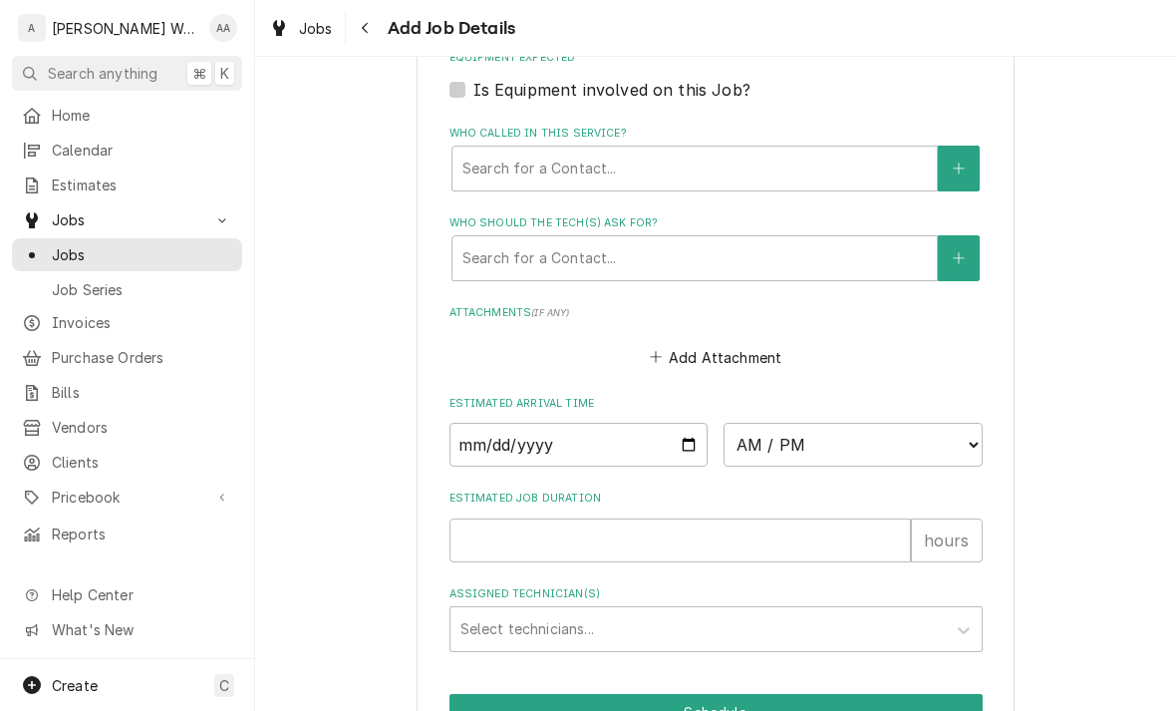
type textarea "Furnace is not working"
click at [465, 428] on input "Date" at bounding box center [579, 445] width 259 height 44
type input "2025-10-08"
type textarea "x"
click at [800, 436] on select "AM / PM 6:00 AM 6:15 AM 6:30 AM 6:45 AM 7:00 AM 7:15 AM 7:30 AM 7:45 AM 8:00 AM…" at bounding box center [853, 445] width 259 height 44
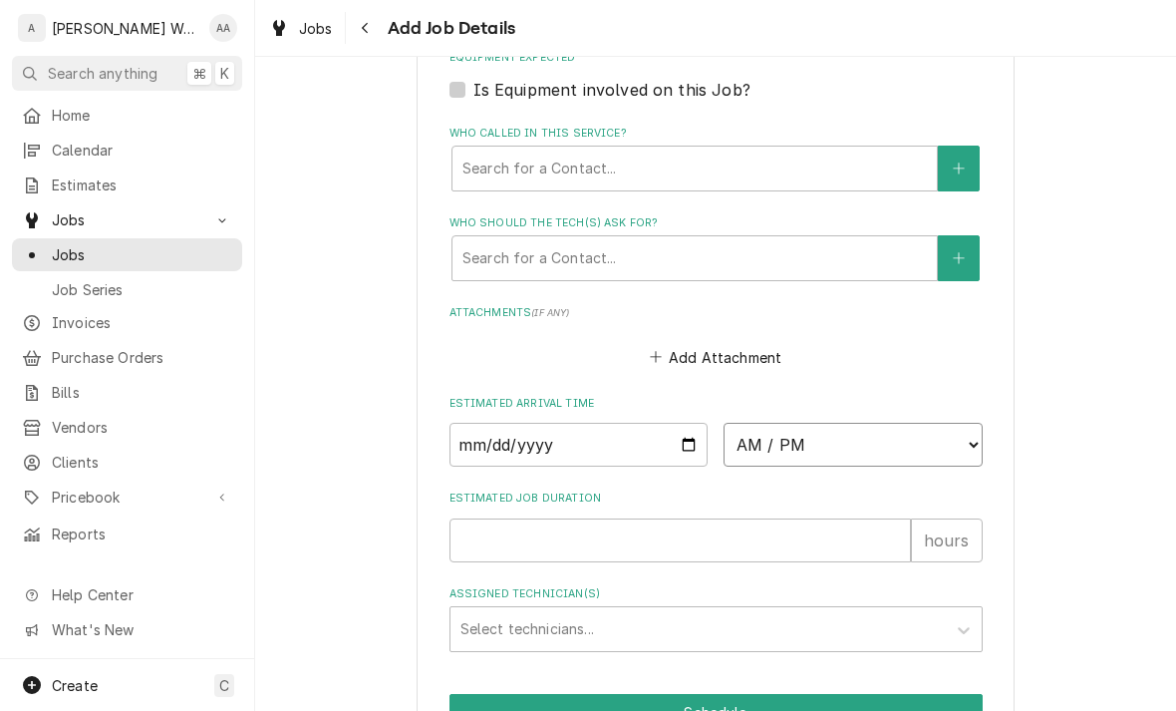
select select "14:00:00"
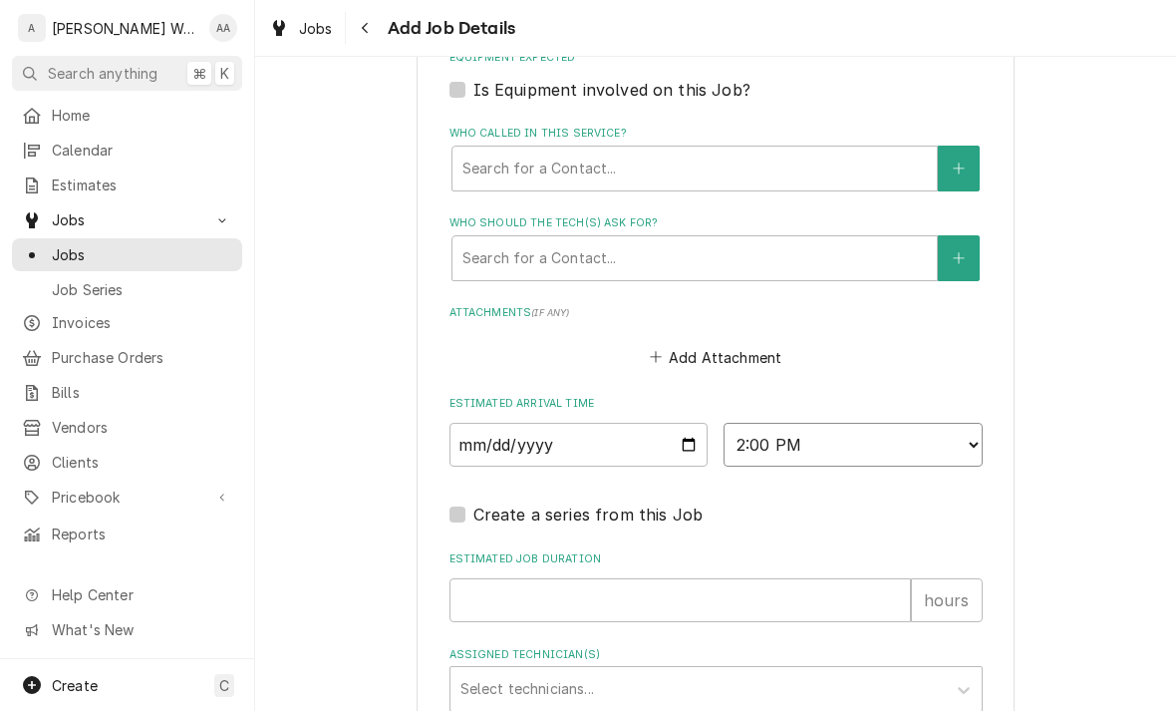
type textarea "x"
click at [493, 594] on input "Estimated Job Duration" at bounding box center [681, 600] width 462 height 44
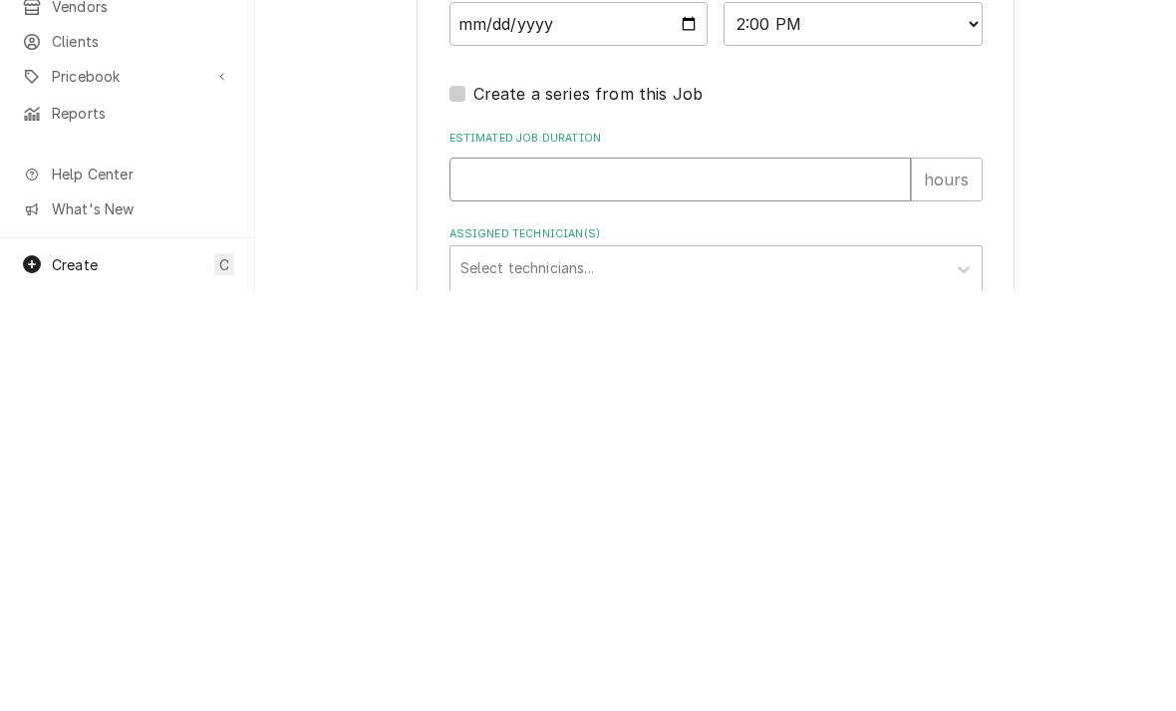
type input "1"
type textarea "x"
type input "1"
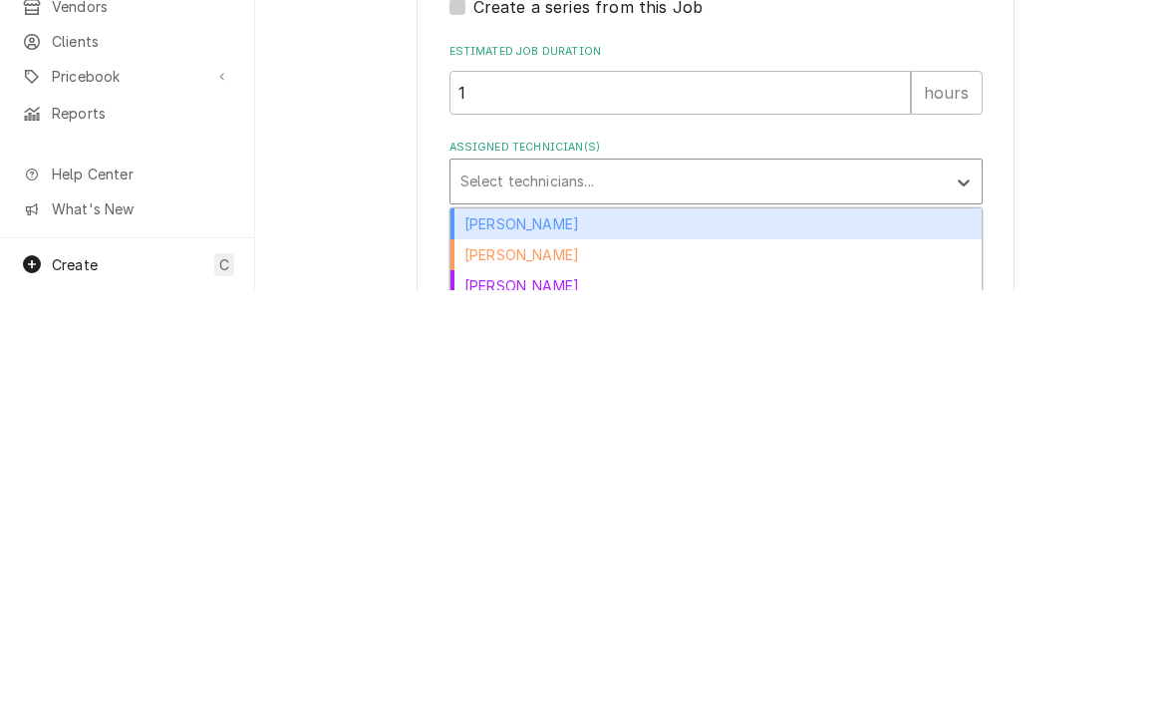
scroll to position [1355, 0]
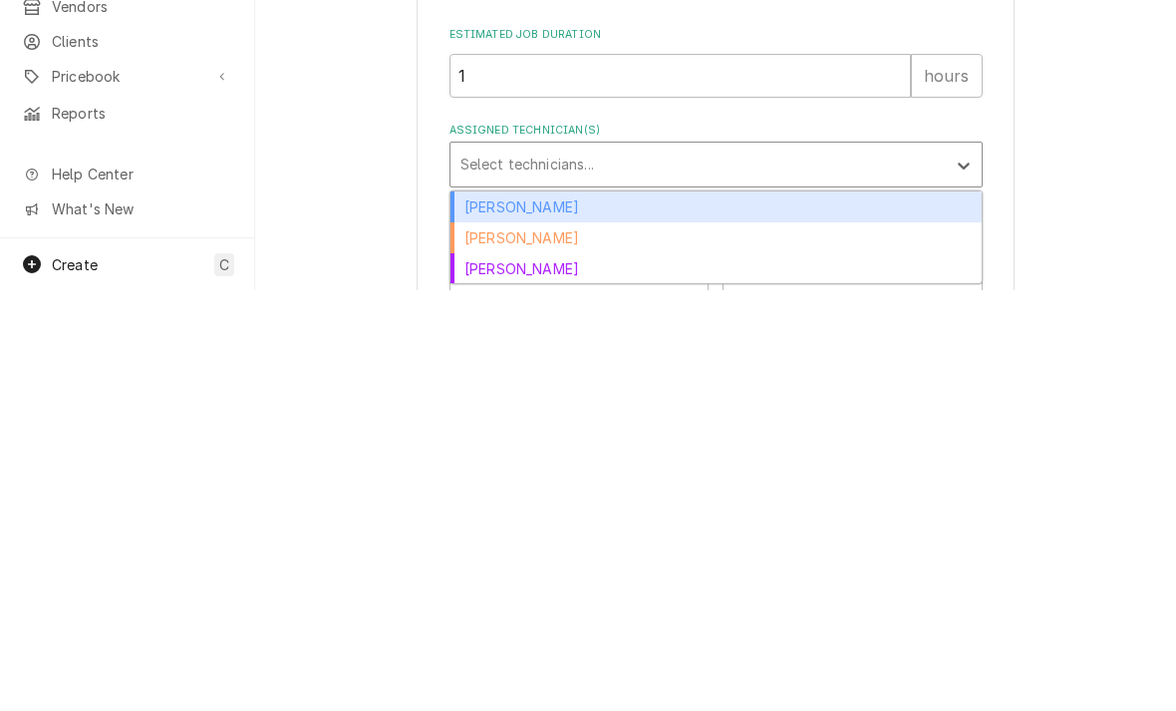
click at [480, 612] on div "[PERSON_NAME]" at bounding box center [716, 627] width 531 height 31
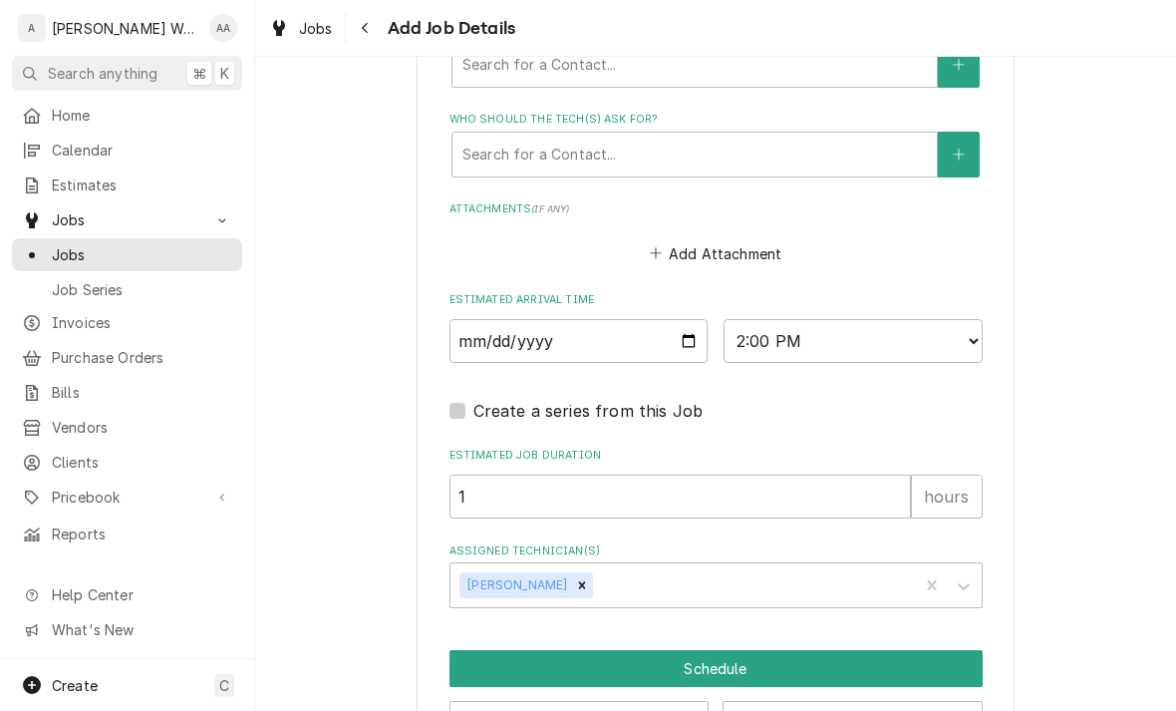
click at [490, 650] on button "Schedule" at bounding box center [716, 668] width 533 height 37
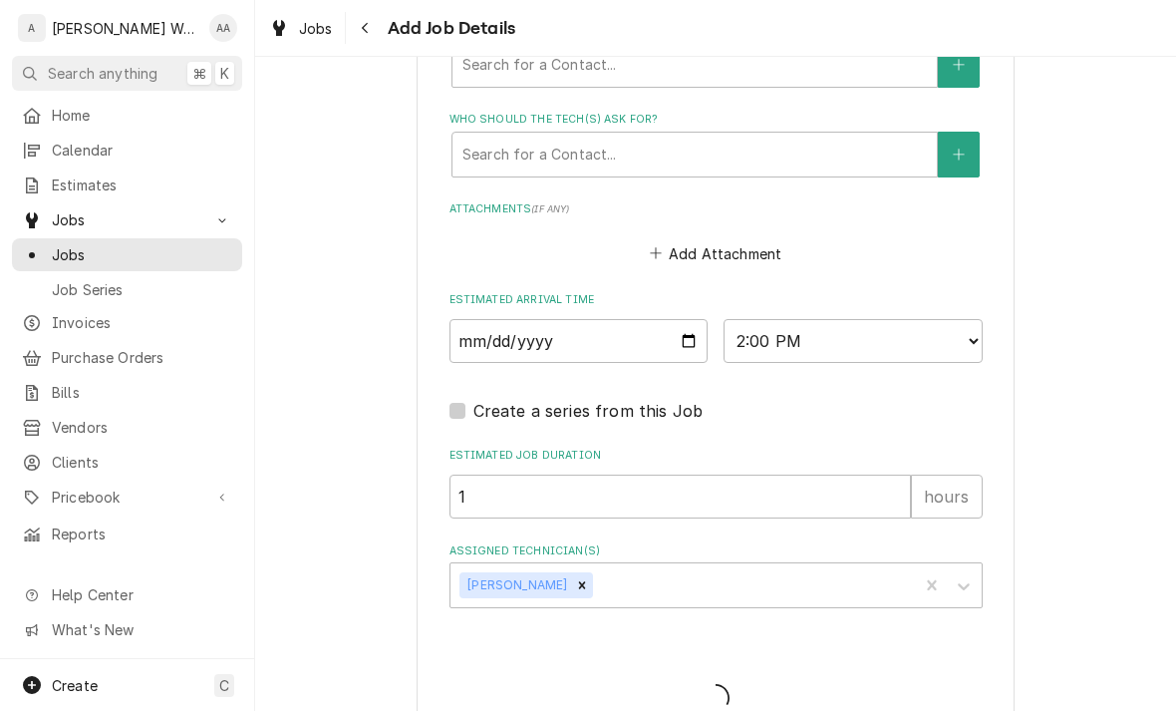
type textarea "x"
